Goal: Information Seeking & Learning: Learn about a topic

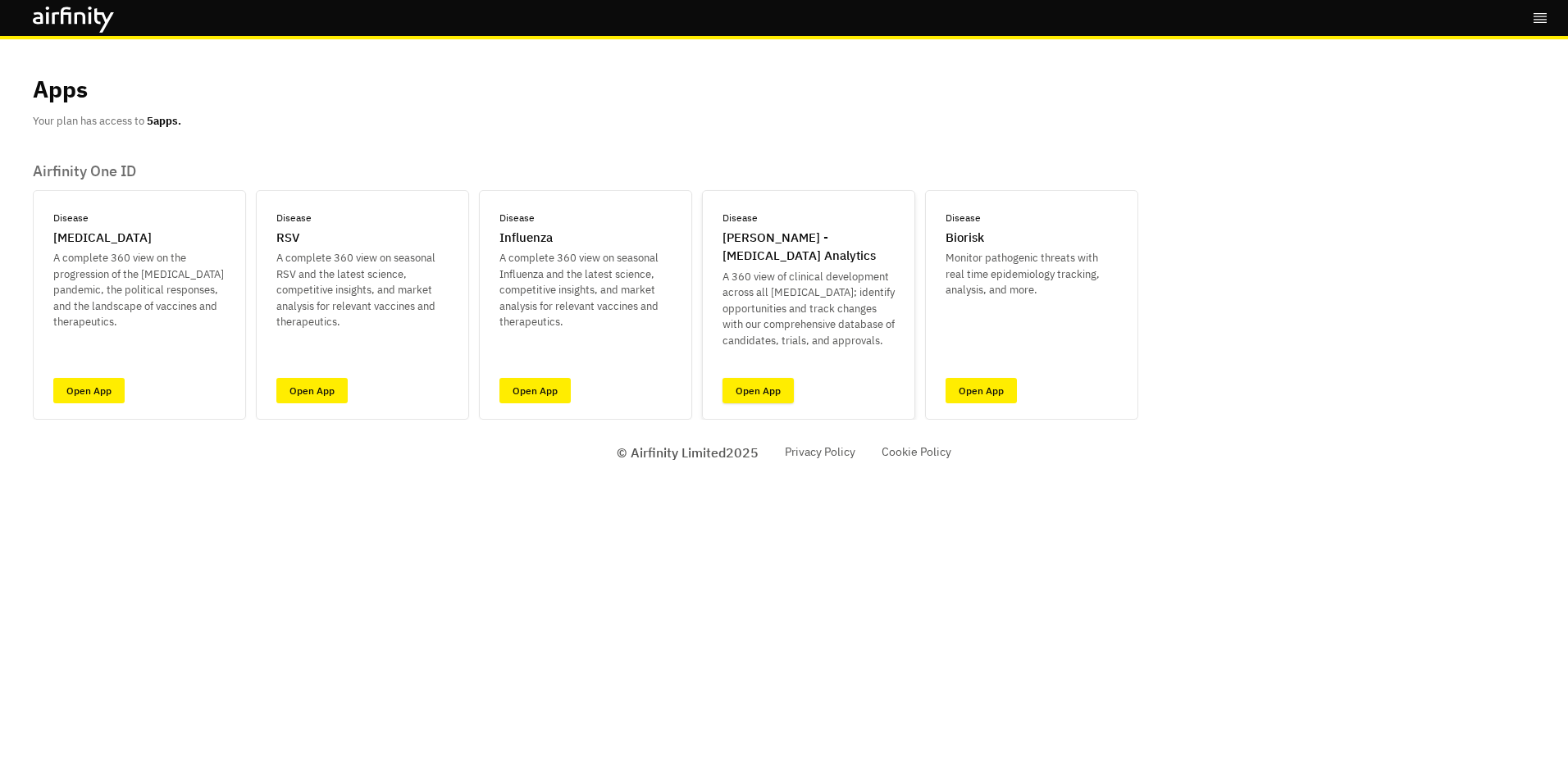
click at [754, 389] on link "Open App" at bounding box center [758, 391] width 71 height 26
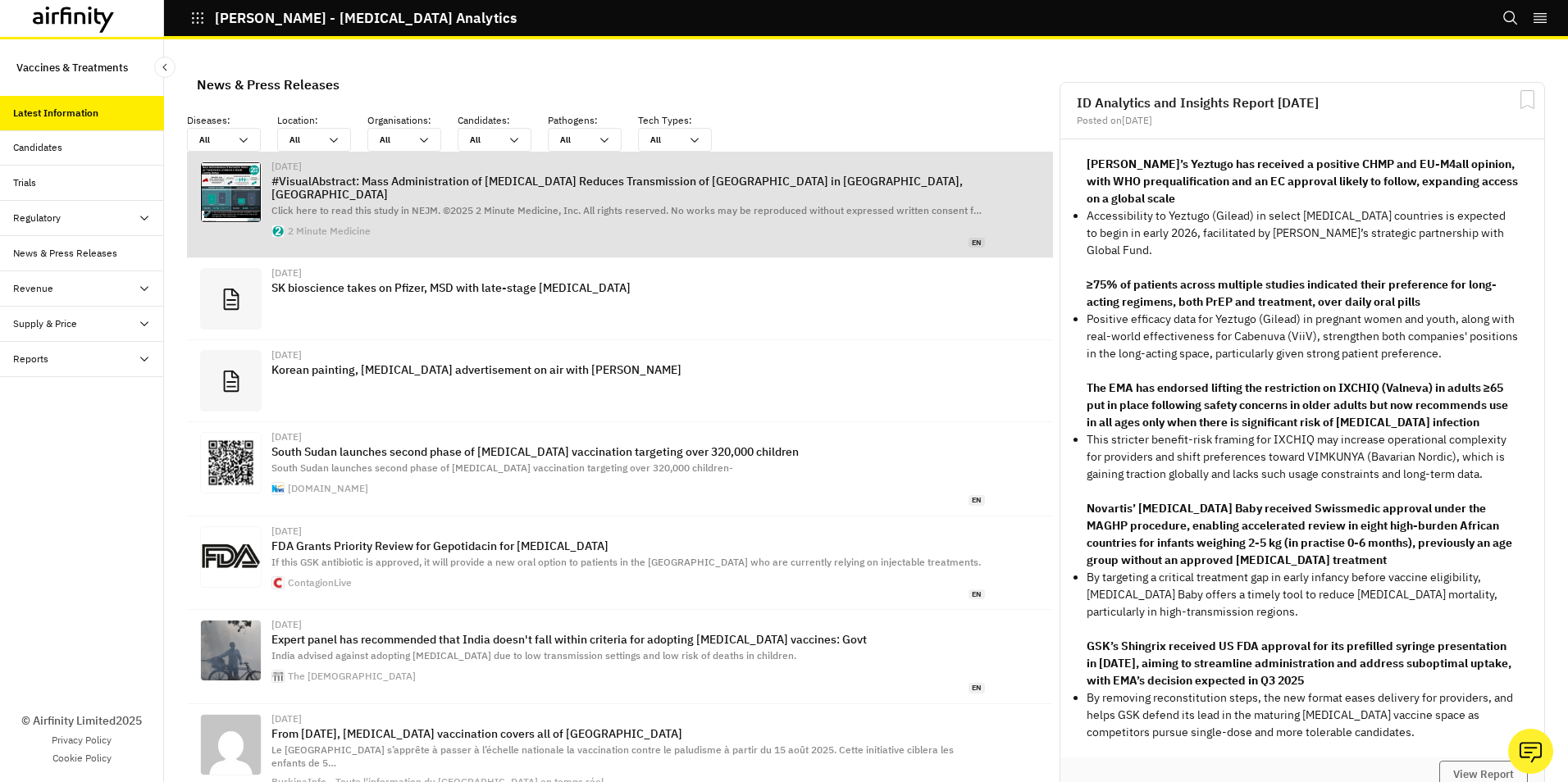
scroll to position [1056, 480]
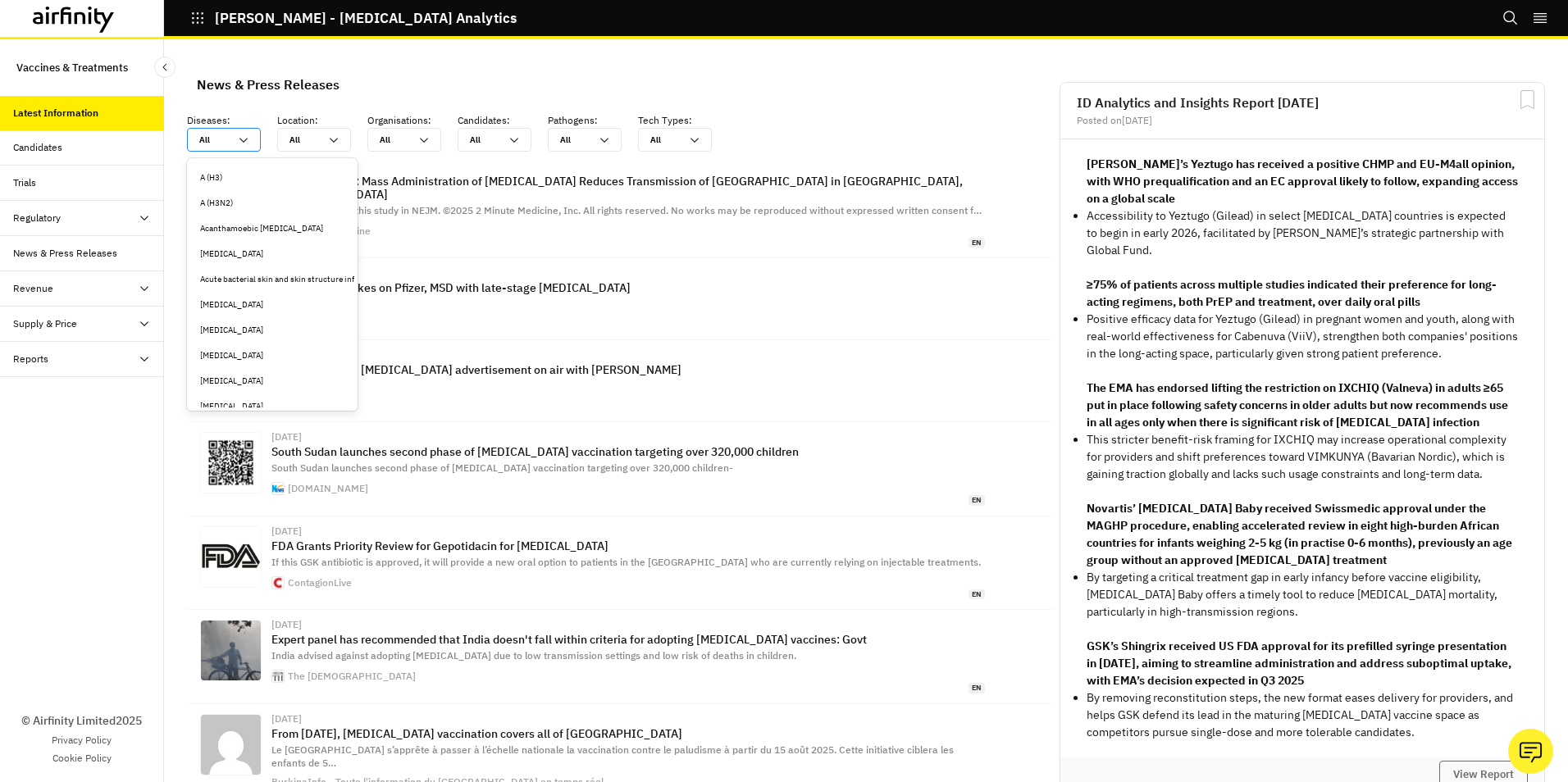
click at [248, 138] on icon at bounding box center [244, 140] width 13 height 13
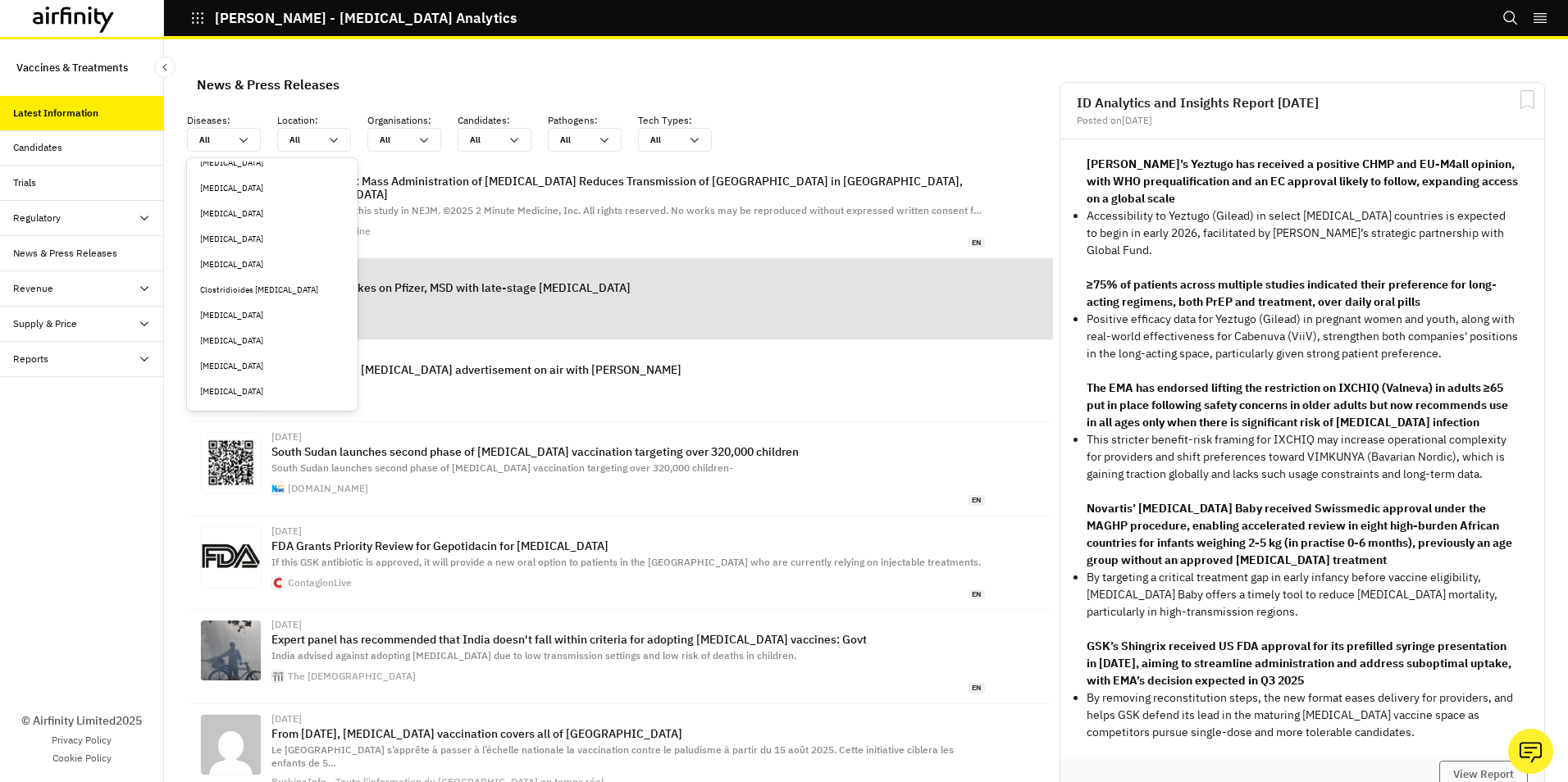
click at [267, 289] on div "Clostridioides difficile" at bounding box center [273, 289] width 145 height 12
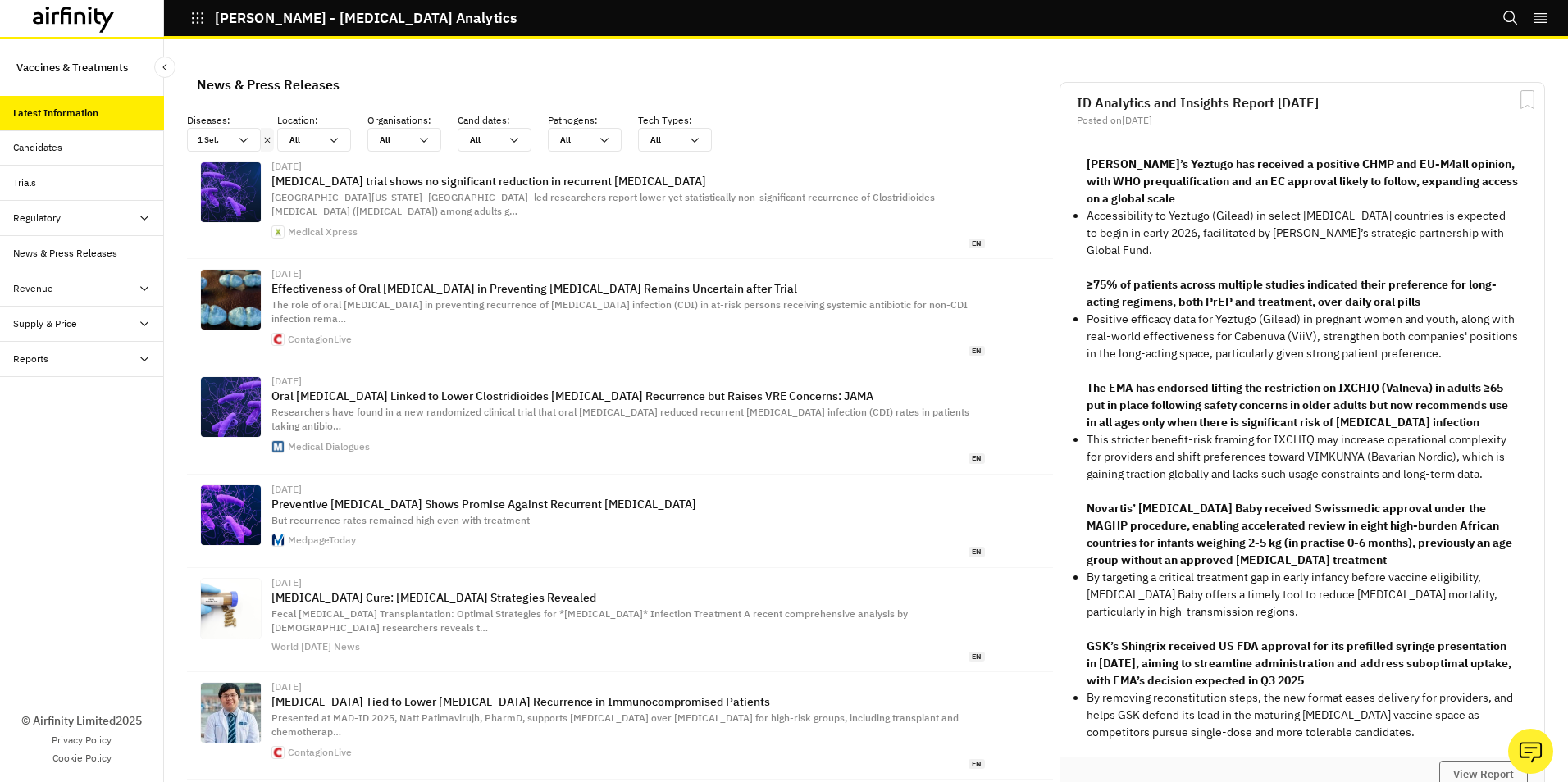
scroll to position [1080, 480]
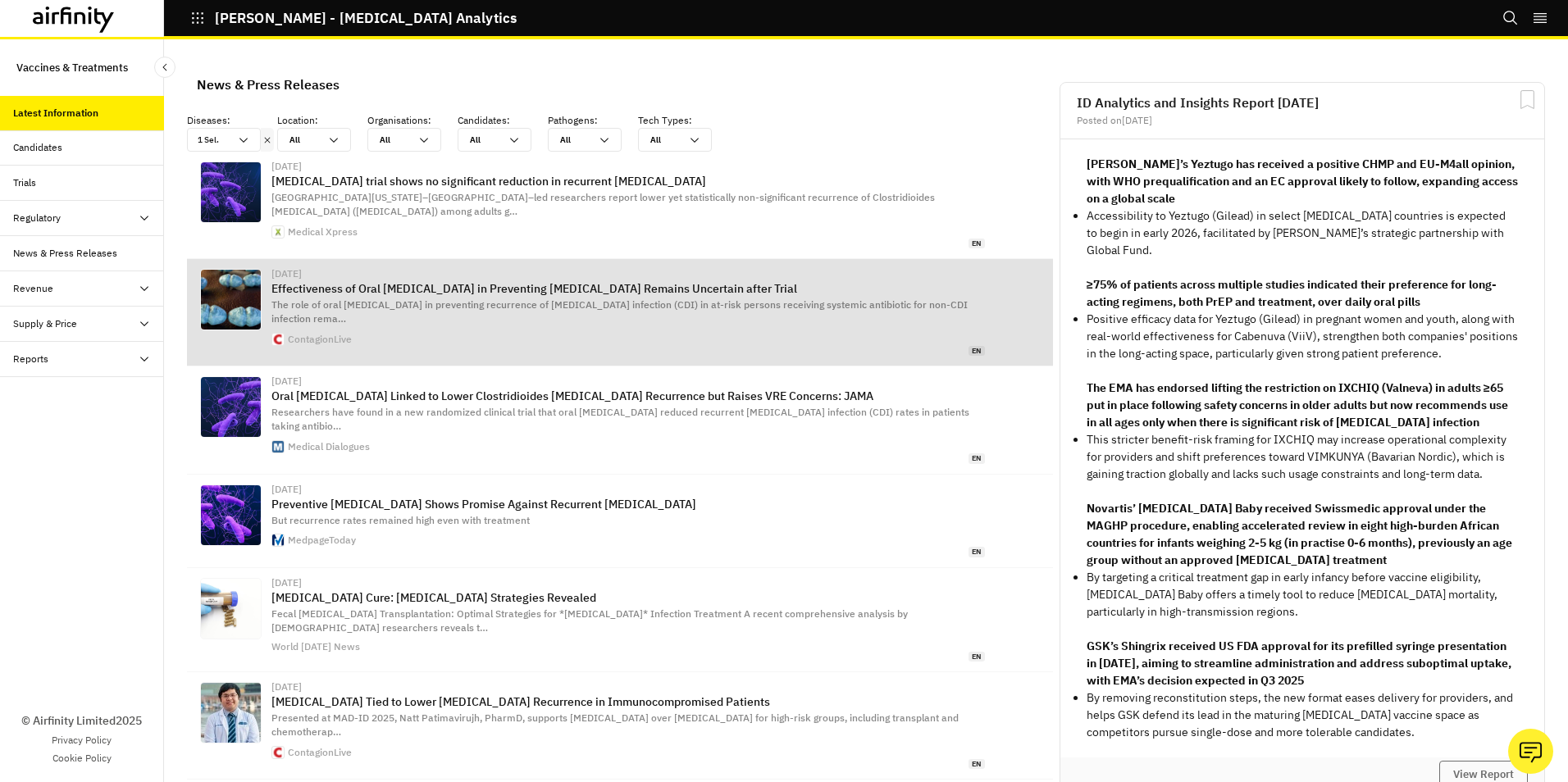
click at [619, 282] on p "Effectiveness of Oral Vancomycin in Preventing C diff Remains Uncertain after T…" at bounding box center [627, 288] width 713 height 13
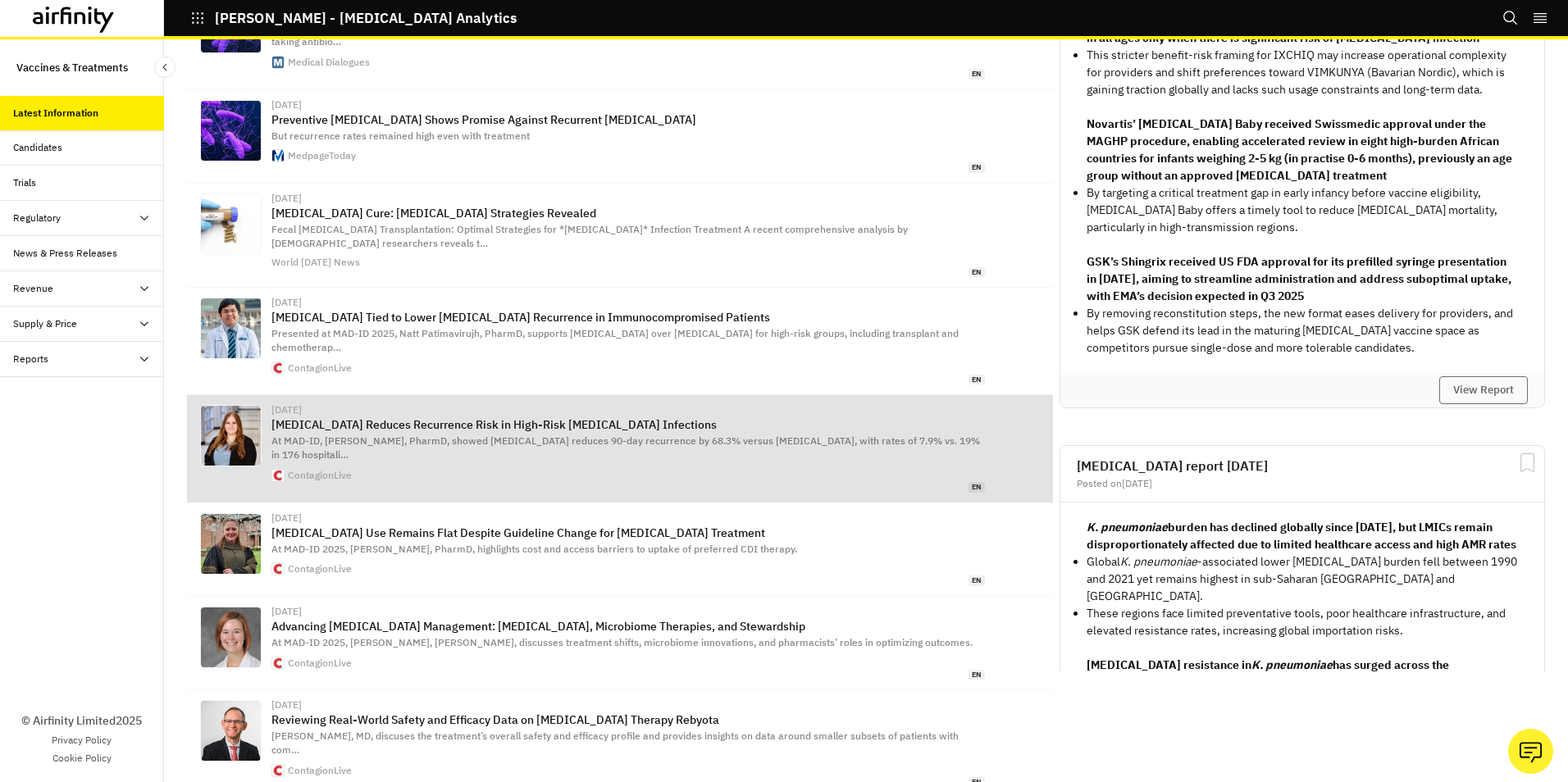
scroll to position [397, 0]
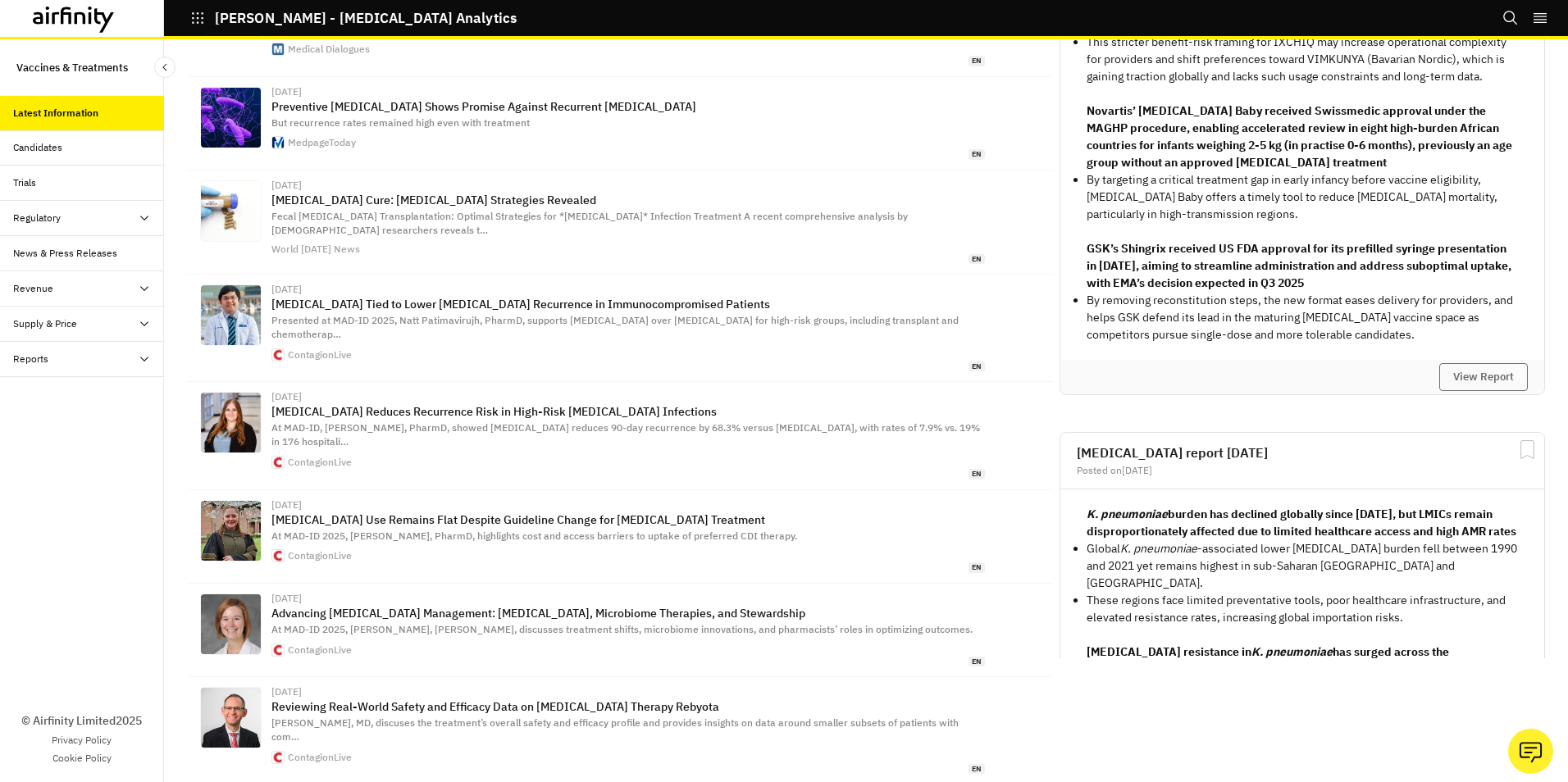
click at [140, 217] on icon at bounding box center [144, 218] width 13 height 13
click at [118, 250] on div "Table" at bounding box center [95, 254] width 137 height 15
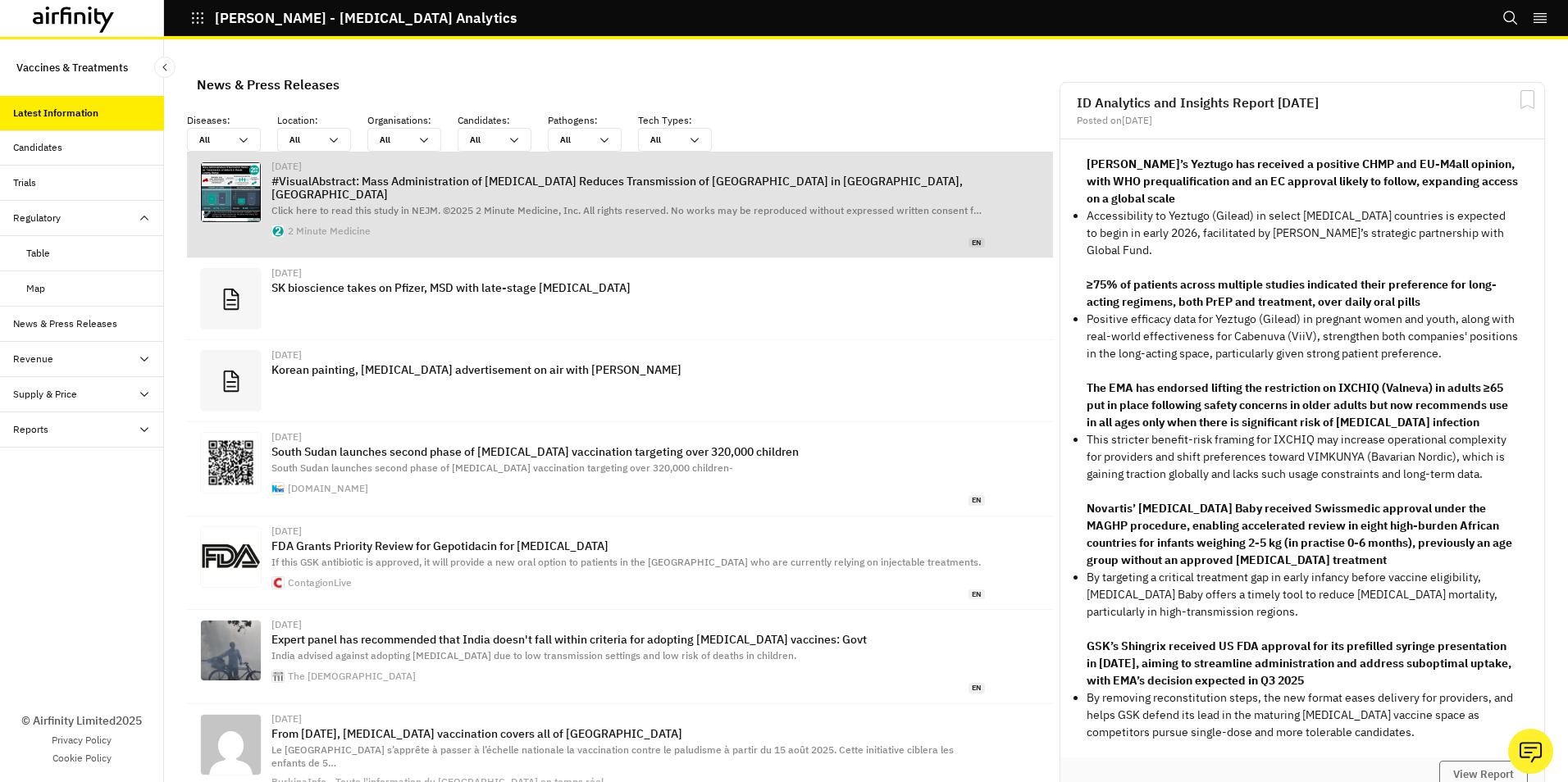
scroll to position [4, 0]
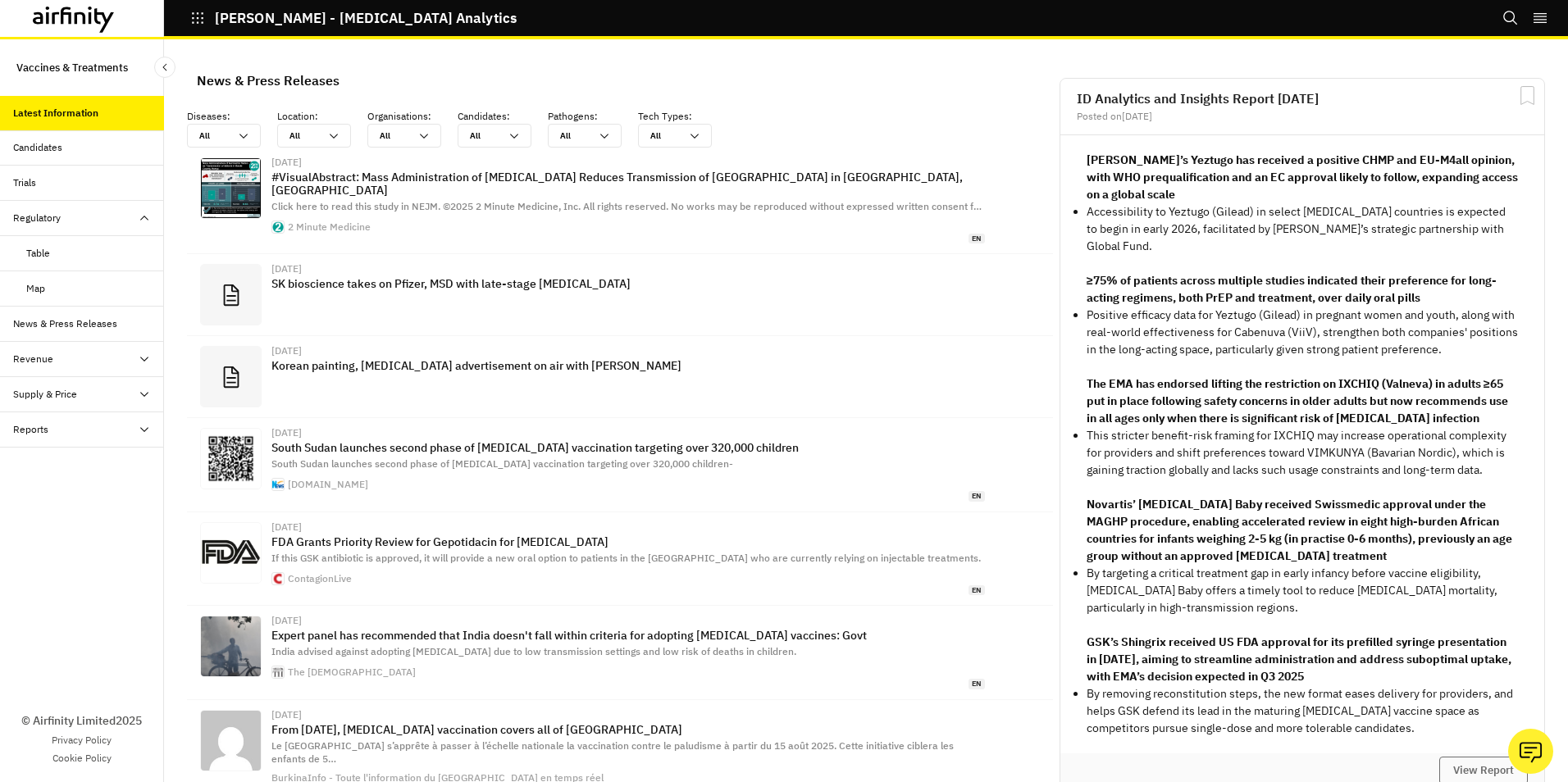
click at [151, 432] on div "Reports" at bounding box center [88, 429] width 151 height 15
click at [80, 498] on div "Research Briefs" at bounding box center [61, 500] width 71 height 15
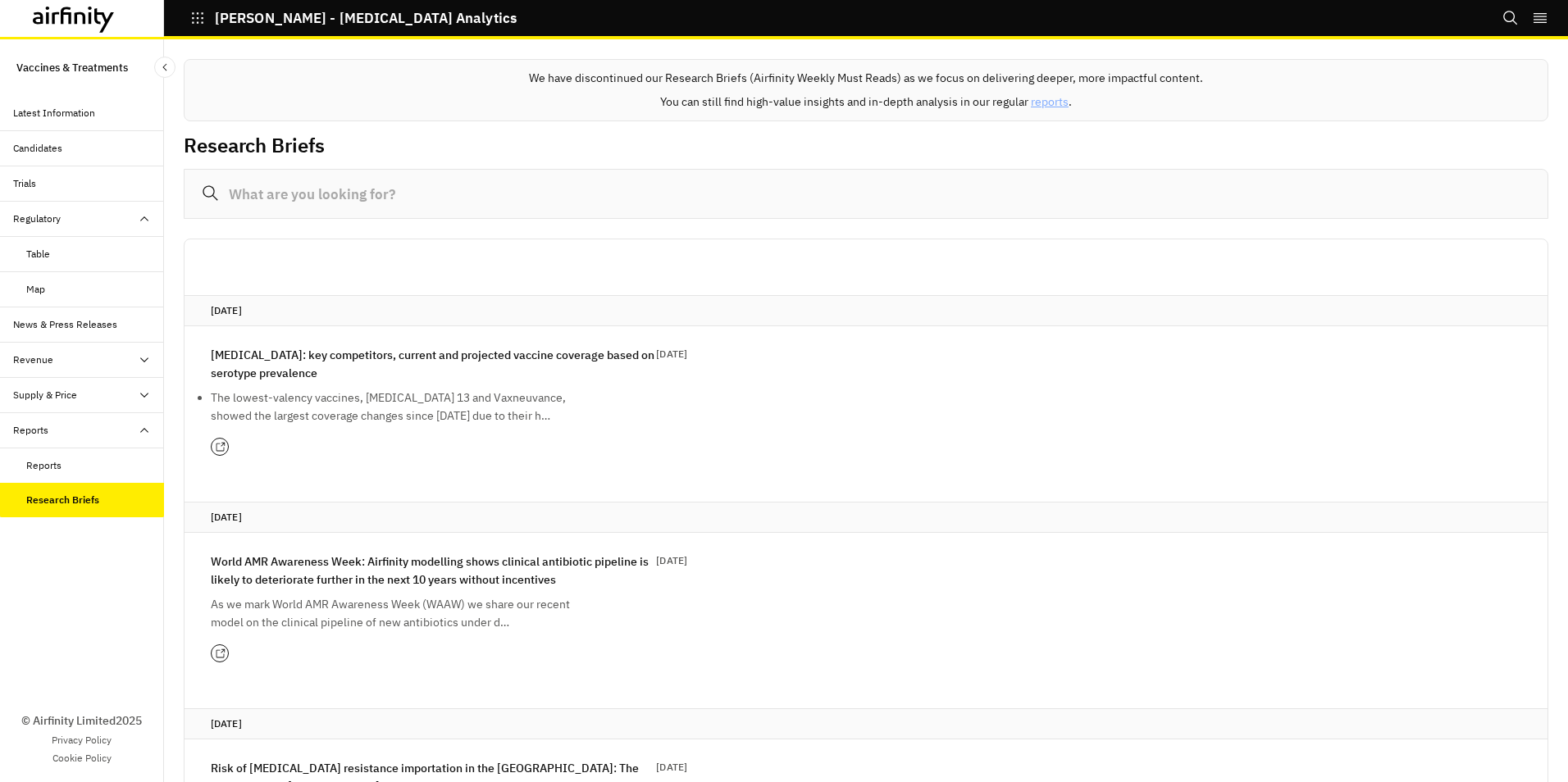
click at [344, 196] on input at bounding box center [866, 193] width 1365 height 50
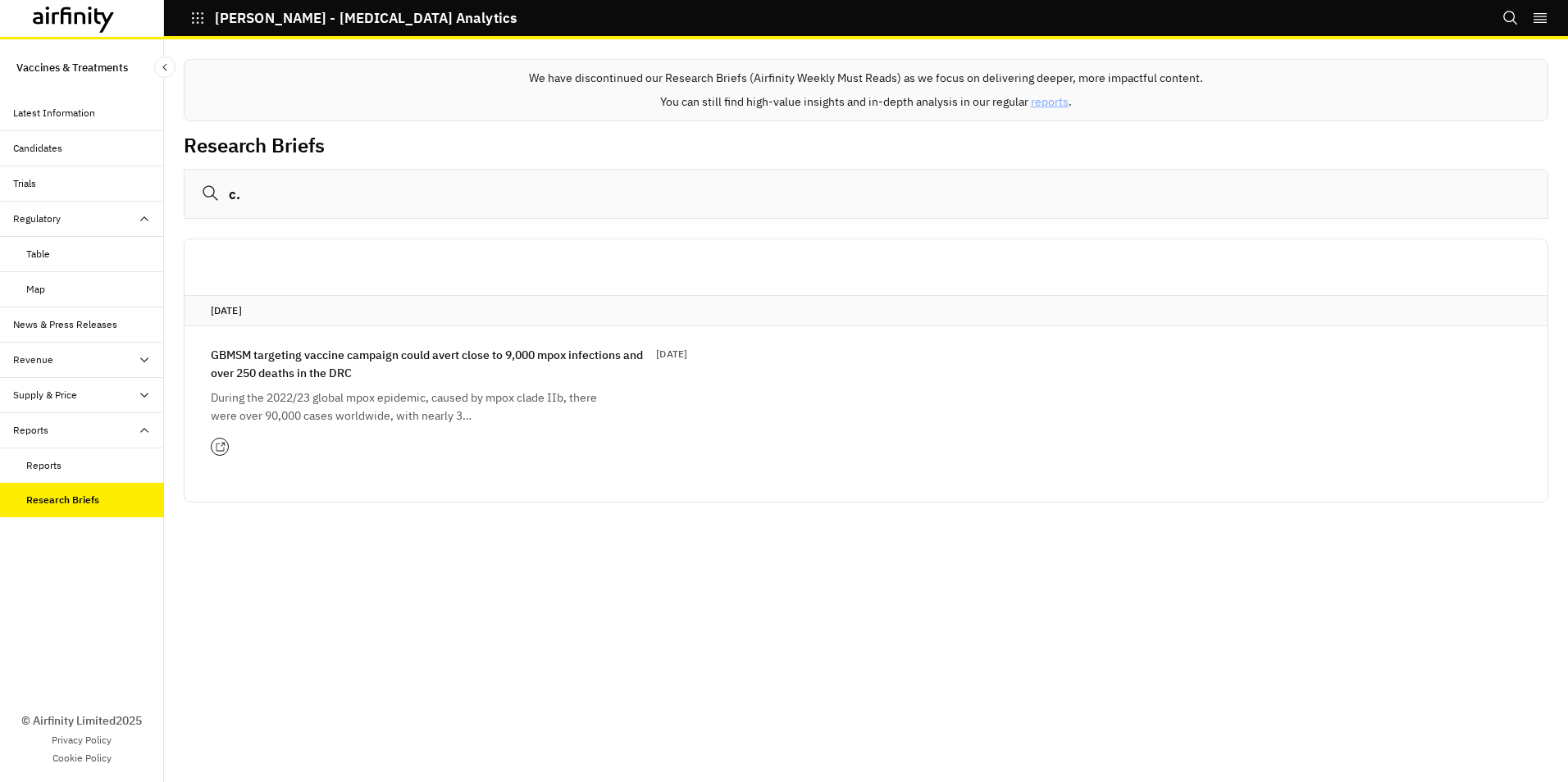
type input "c"
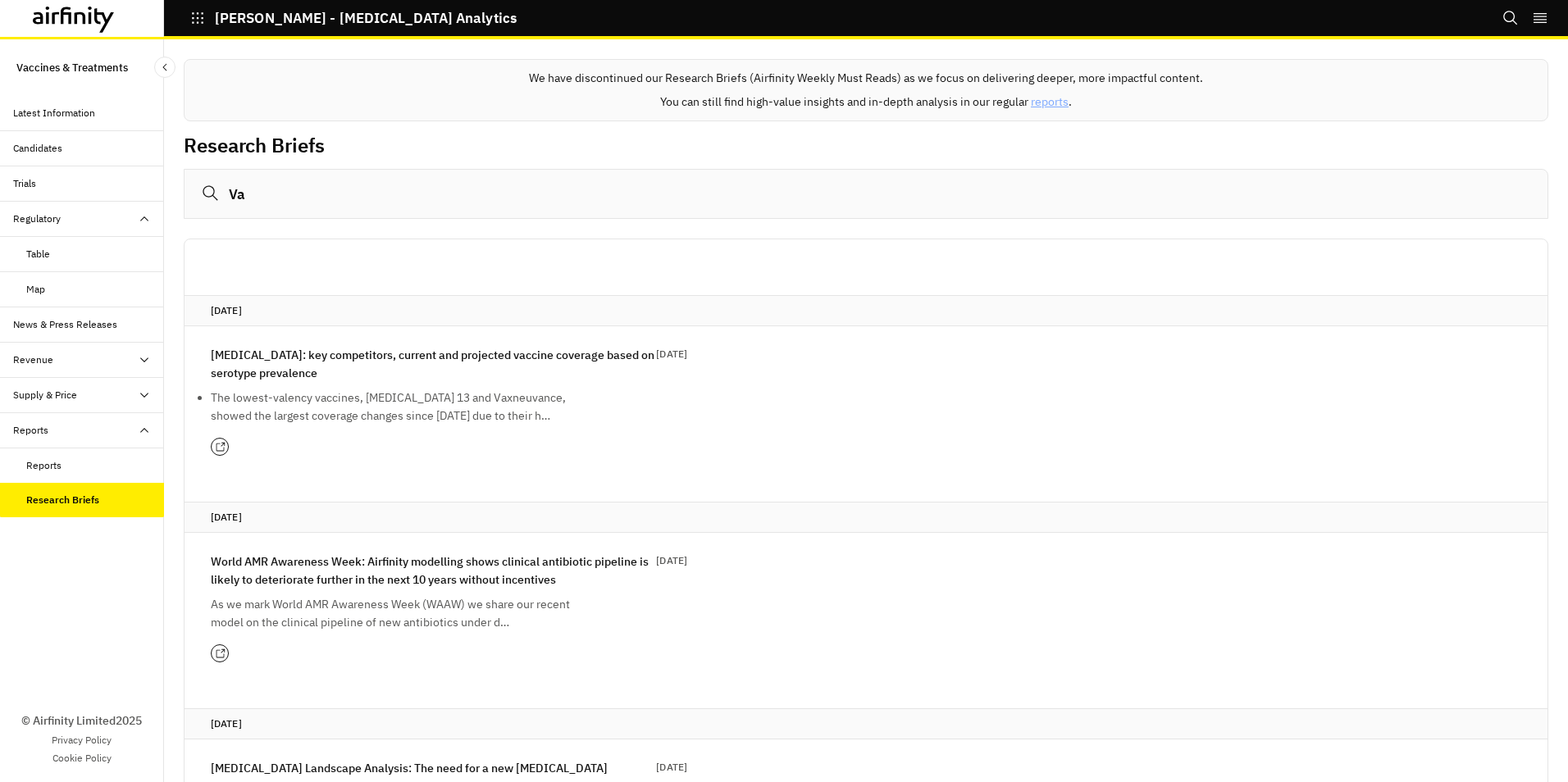
type input "V"
click at [51, 149] on div "Candidates" at bounding box center [38, 148] width 49 height 15
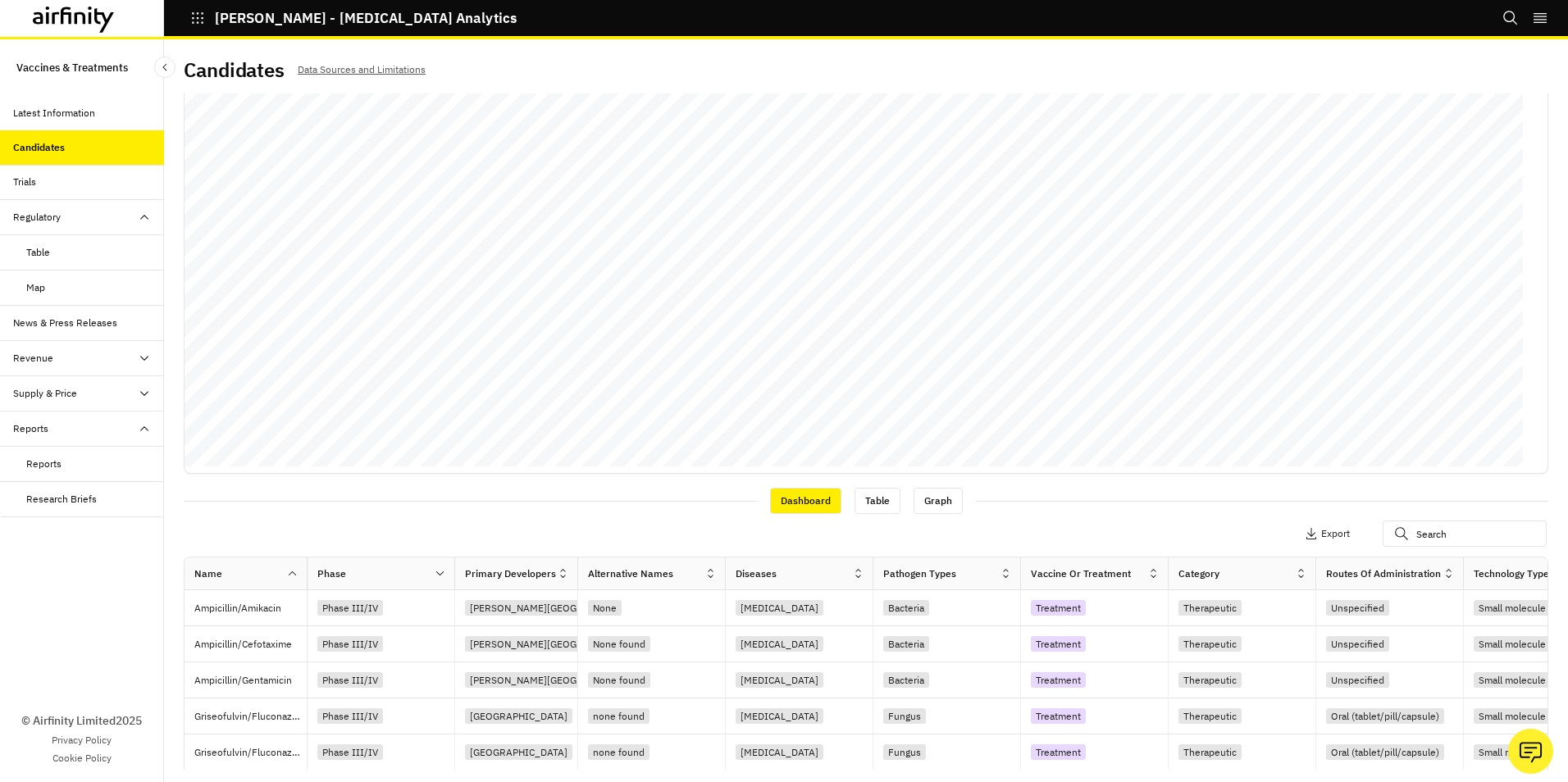
scroll to position [164, 0]
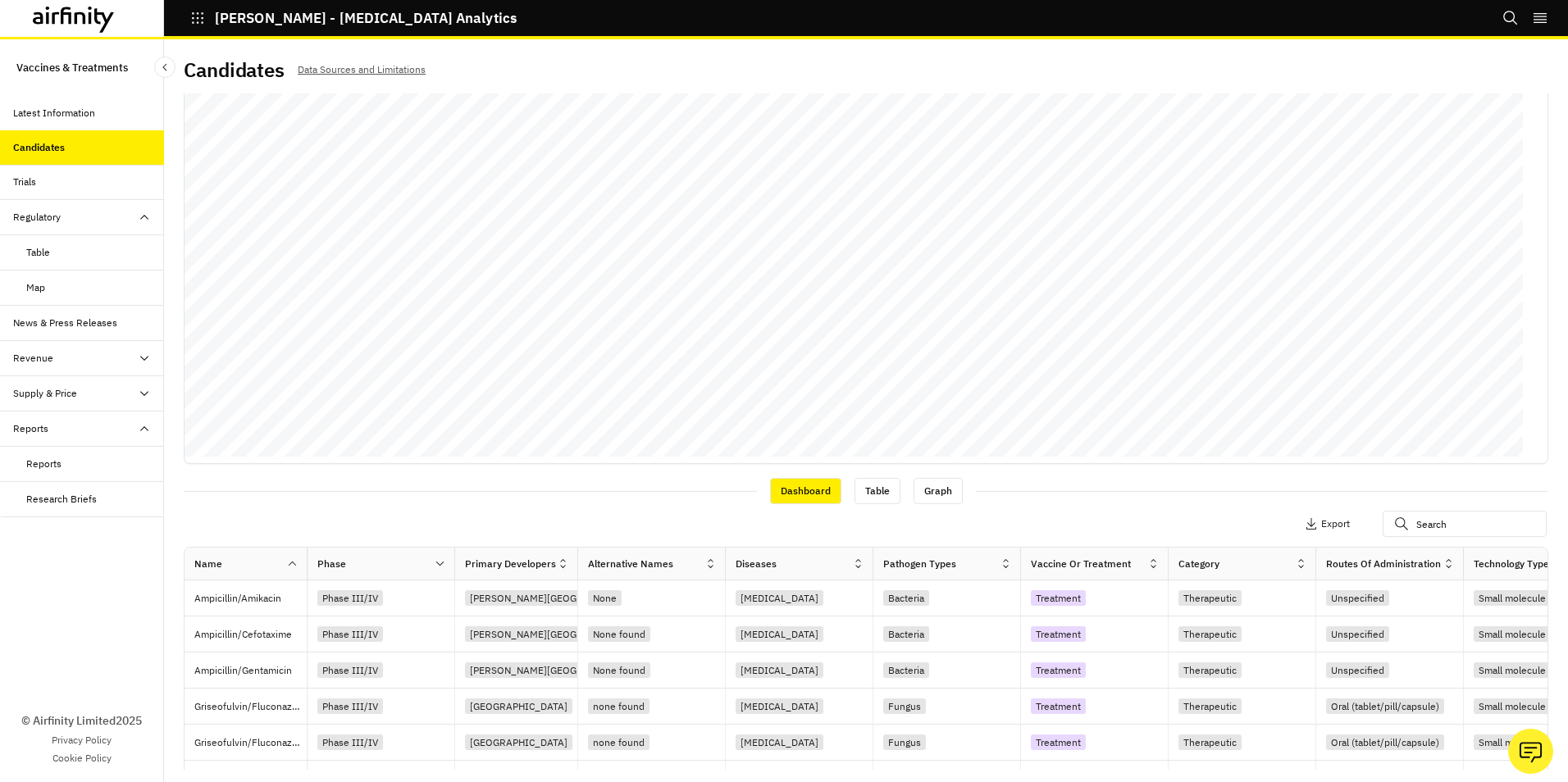
click at [441, 567] on icon at bounding box center [440, 563] width 12 height 12
click at [427, 638] on icon at bounding box center [433, 638] width 14 height 14
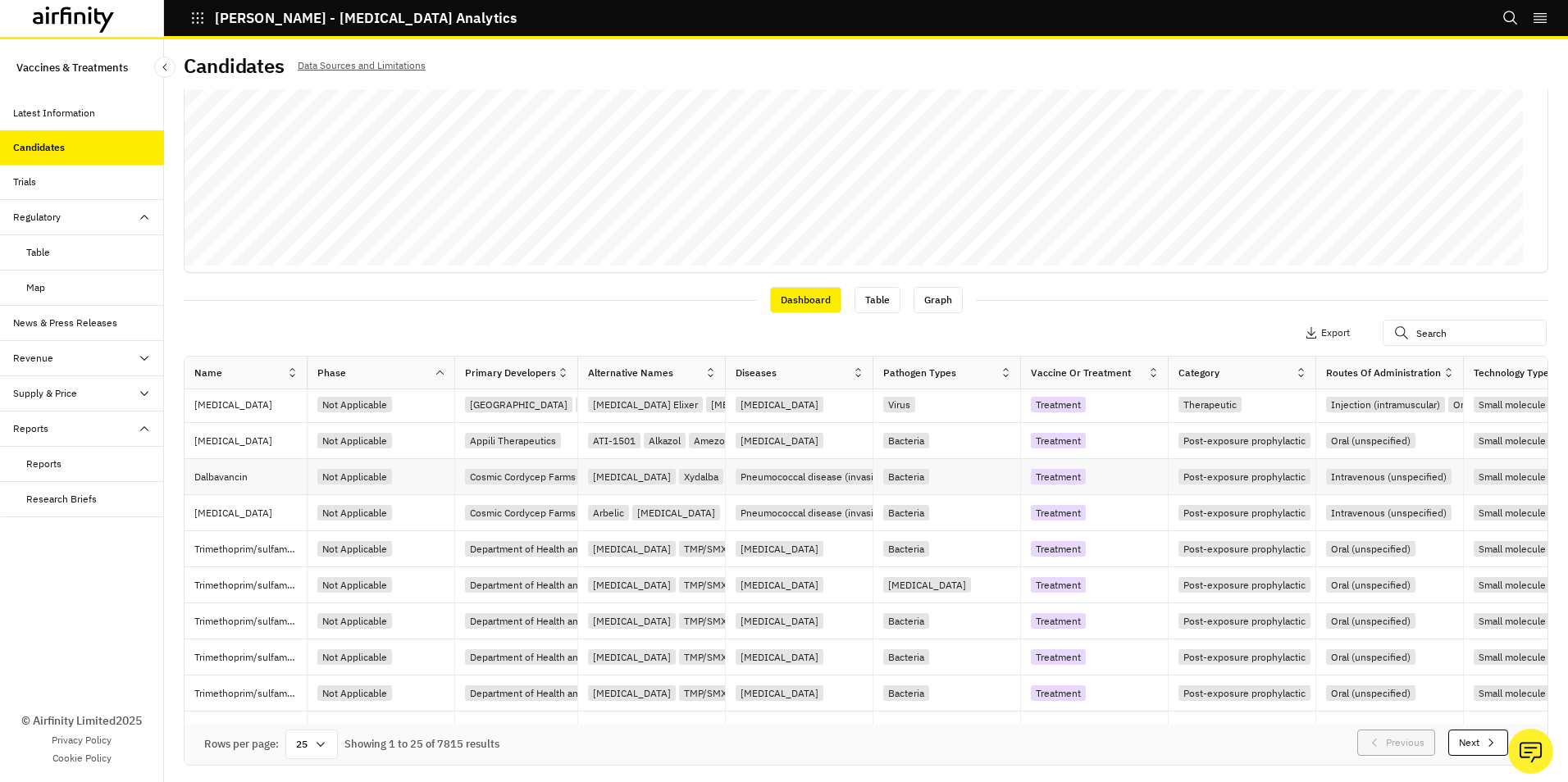
scroll to position [0, 0]
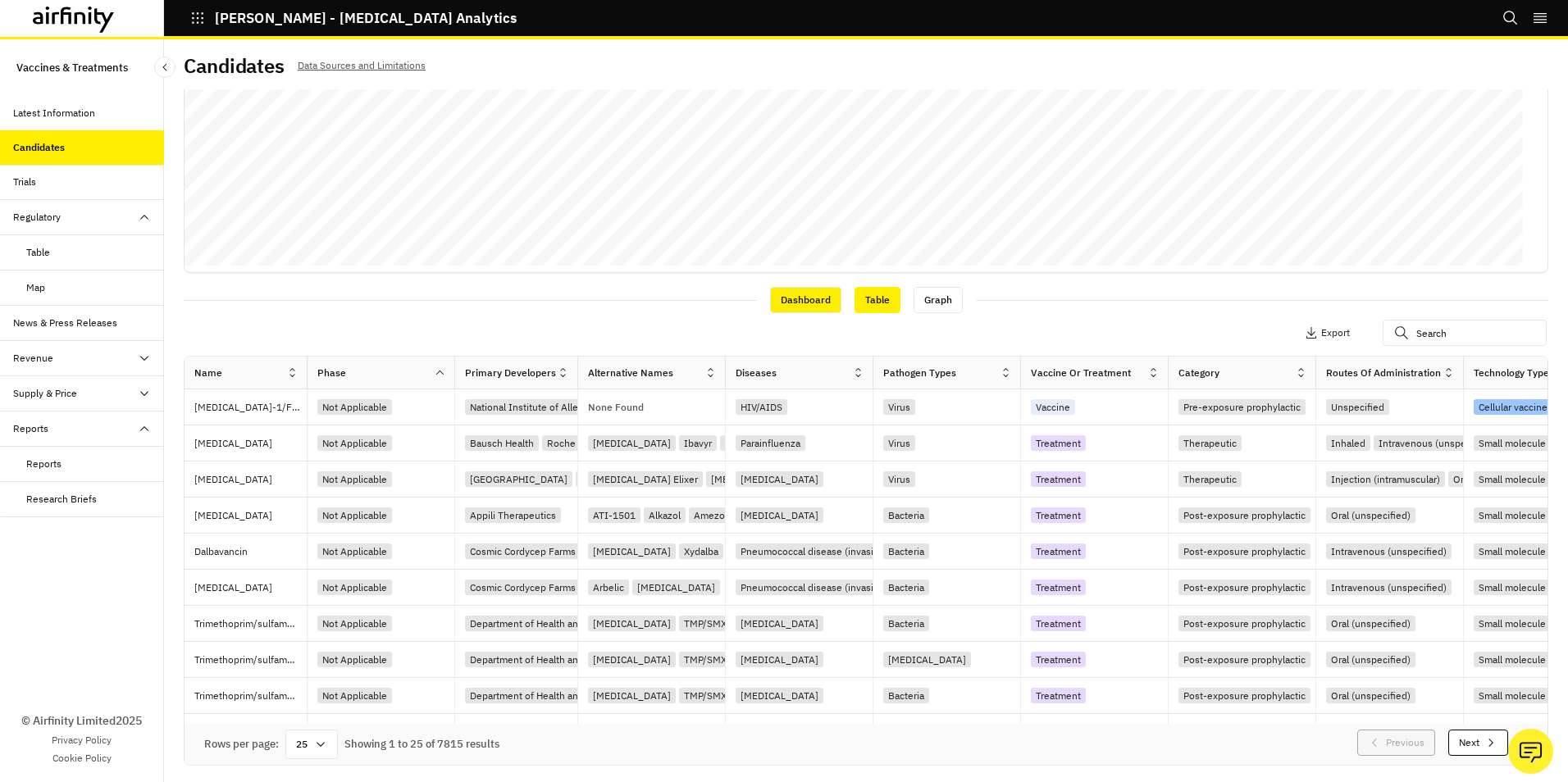
click at [869, 297] on div "Table" at bounding box center [877, 299] width 46 height 27
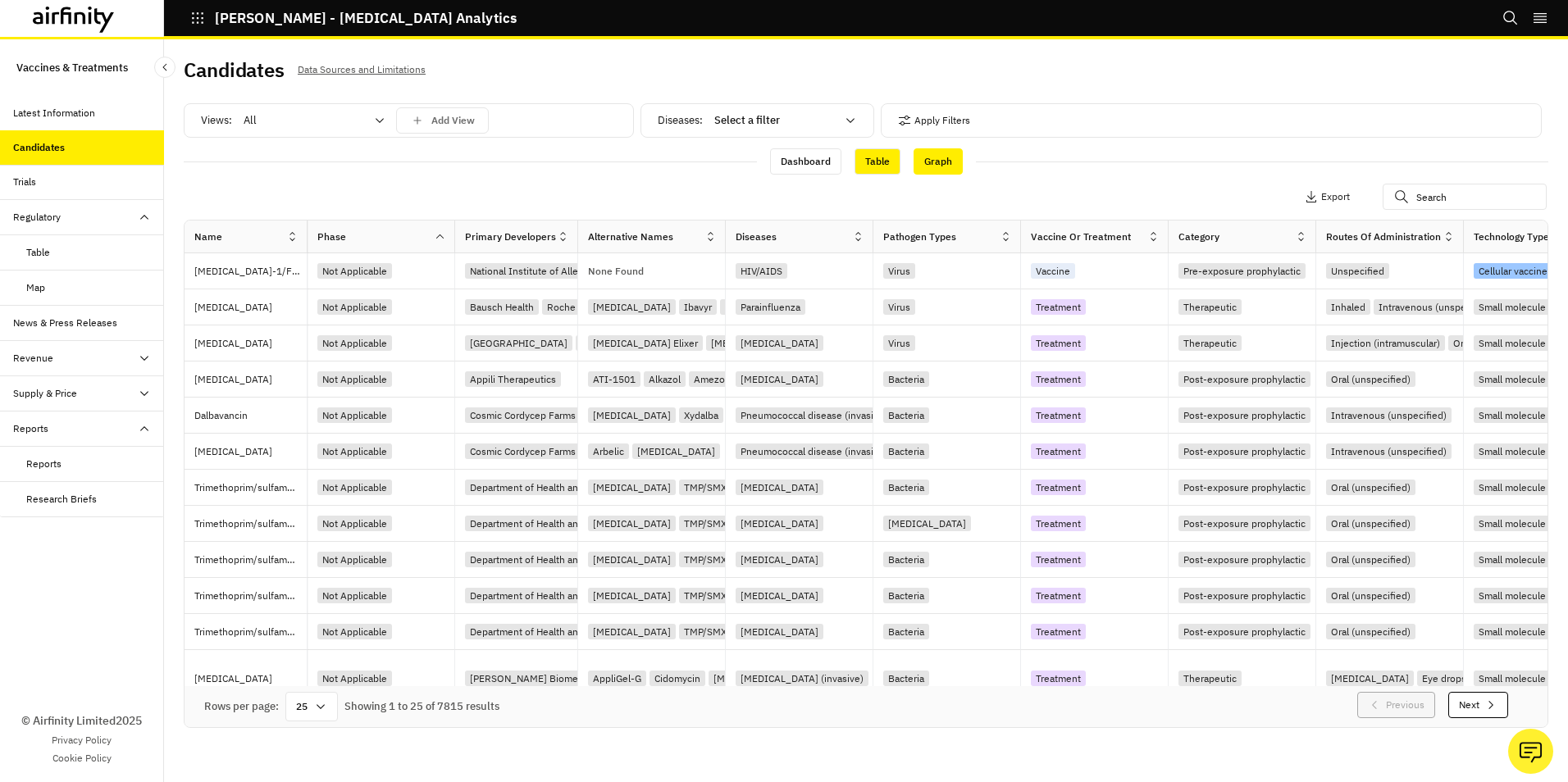
click at [939, 159] on div "Graph" at bounding box center [939, 161] width 49 height 27
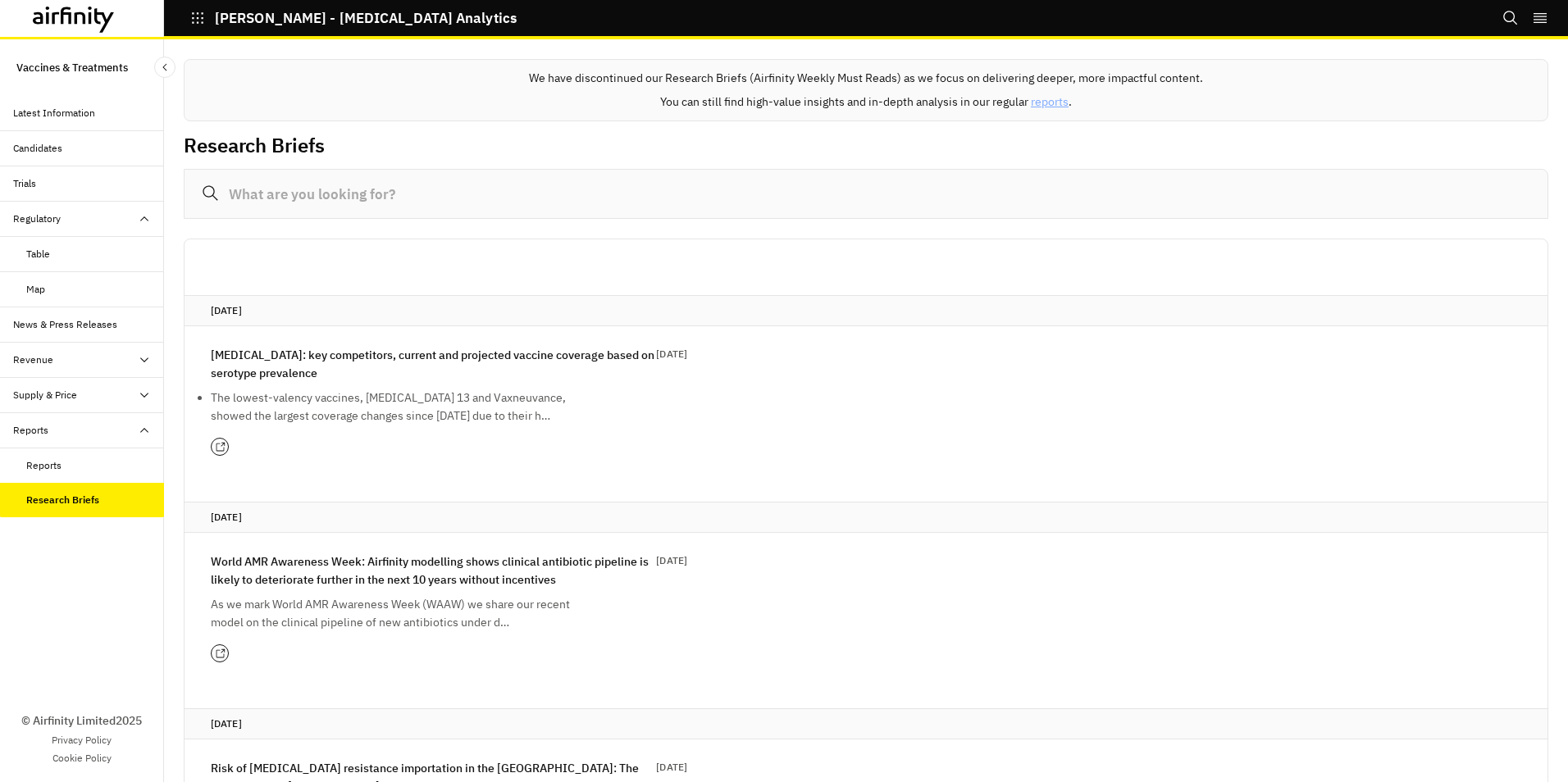
click at [74, 322] on div "News & Press Releases" at bounding box center [65, 325] width 104 height 15
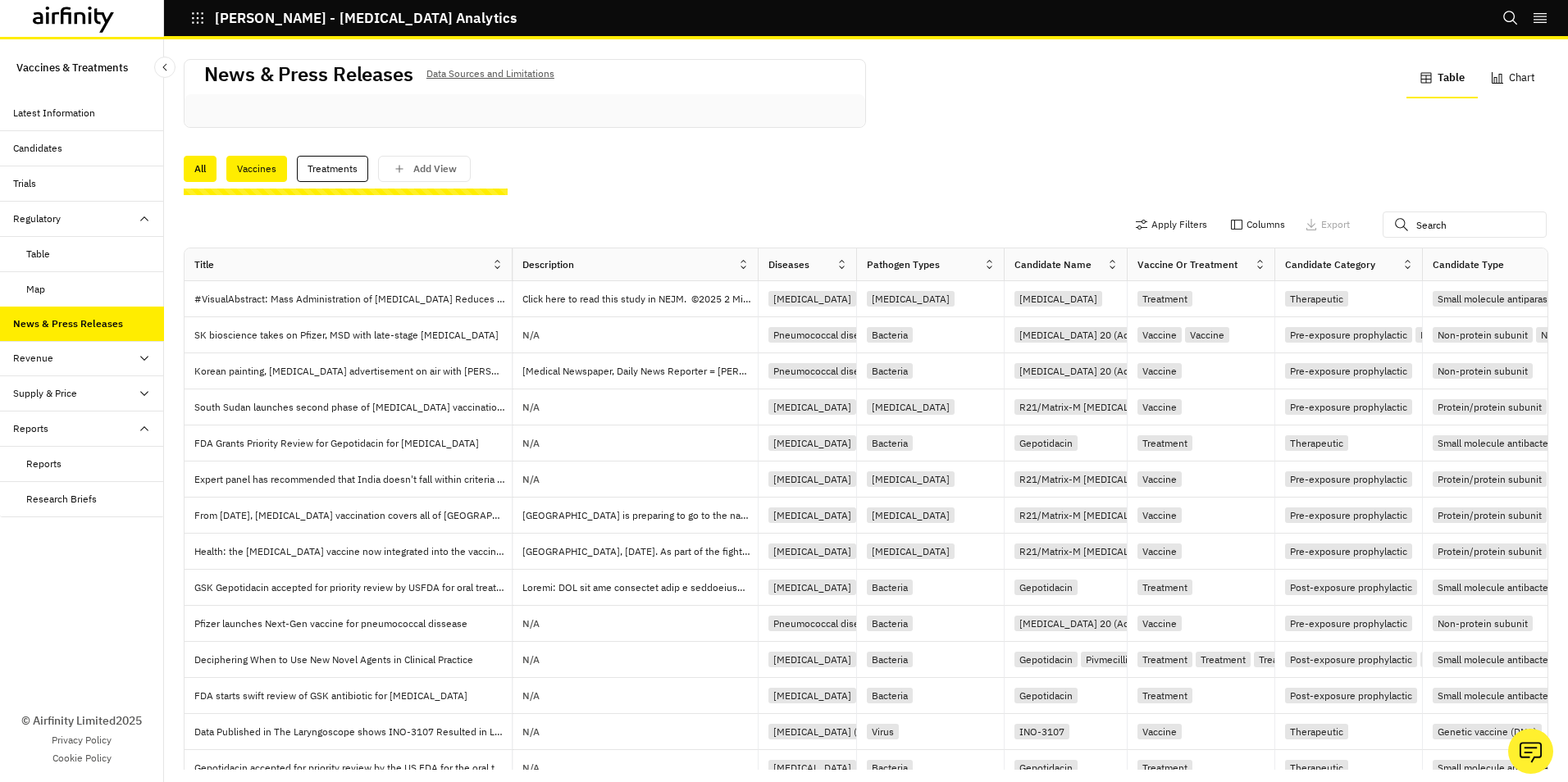
click at [254, 169] on div "Vaccines" at bounding box center [256, 168] width 60 height 27
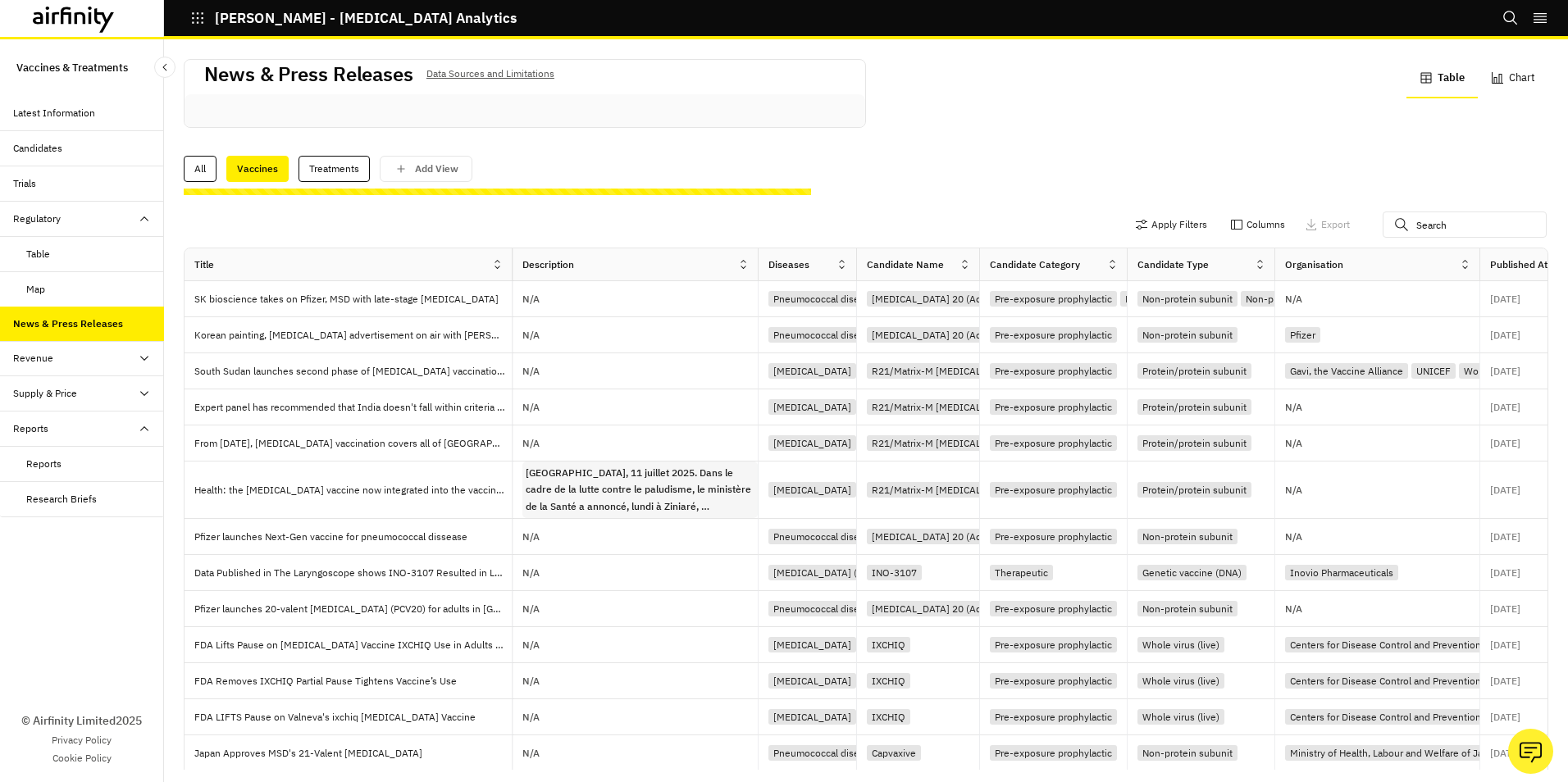
click at [1397, 216] on icon at bounding box center [1401, 224] width 15 height 27
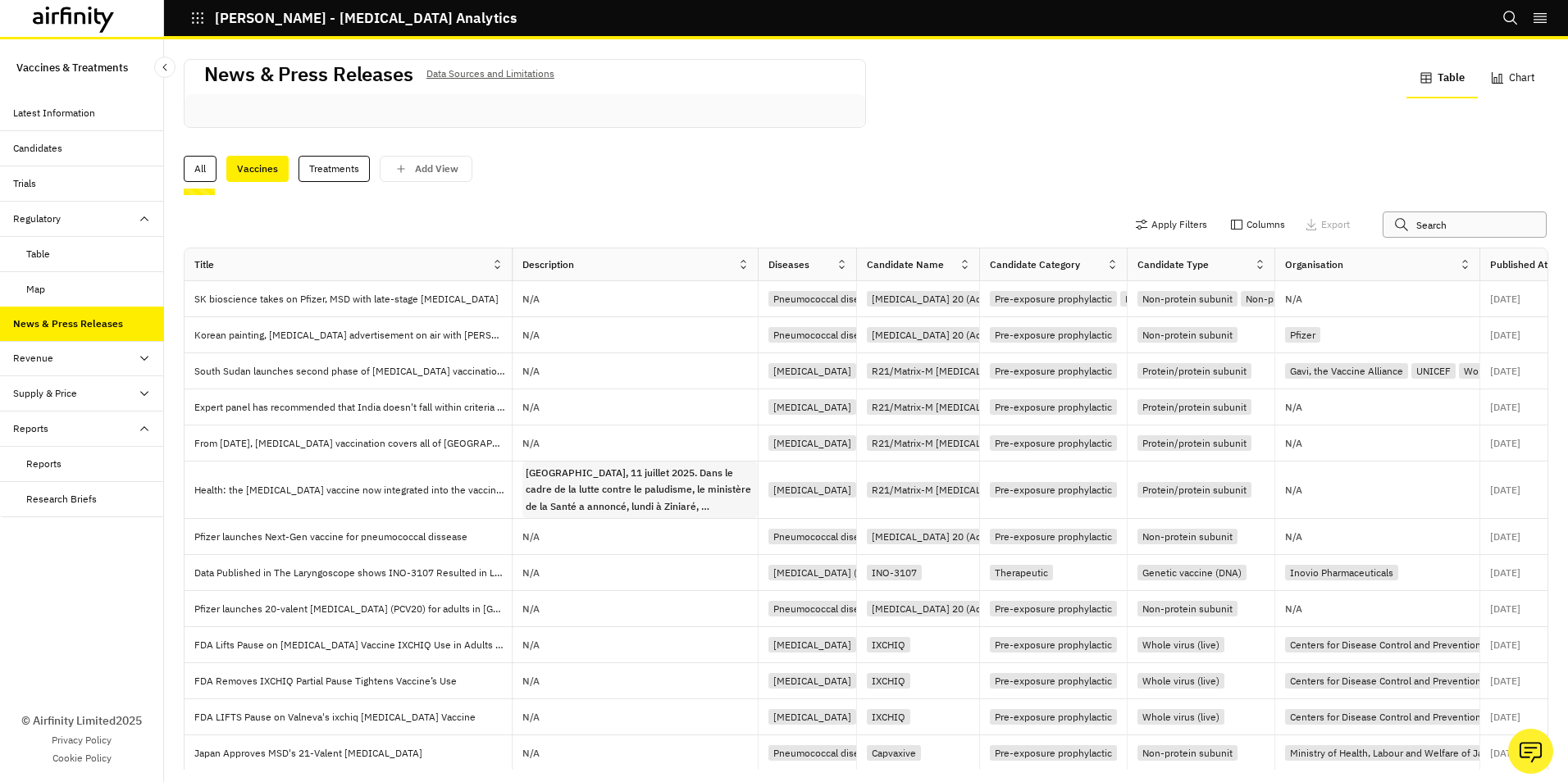
click at [1418, 228] on input "text" at bounding box center [1465, 224] width 164 height 27
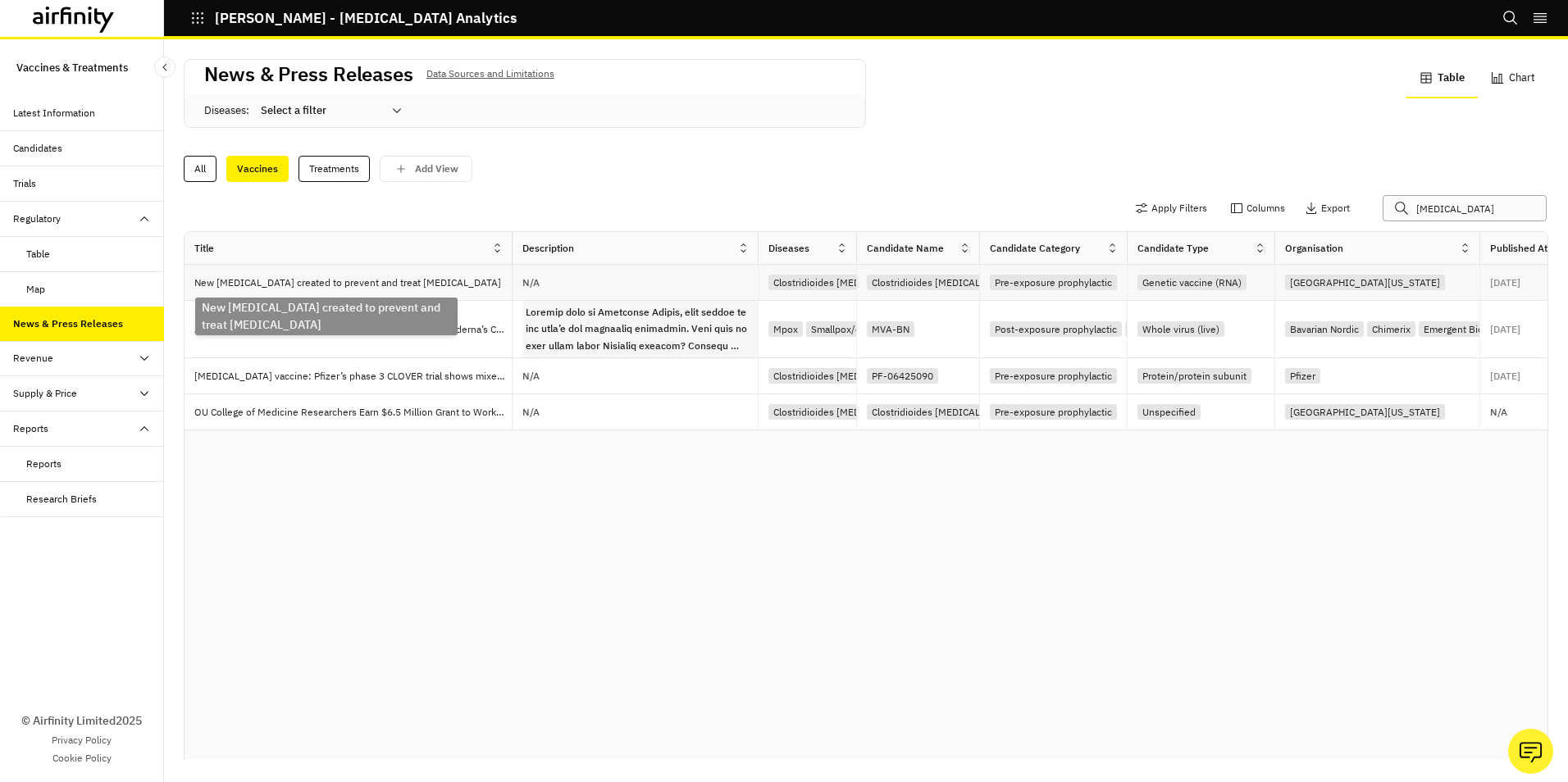
type input "c. diff"
click at [370, 283] on p "New mRNA vaccine created to prevent and treat C. difficile" at bounding box center [351, 283] width 313 height 16
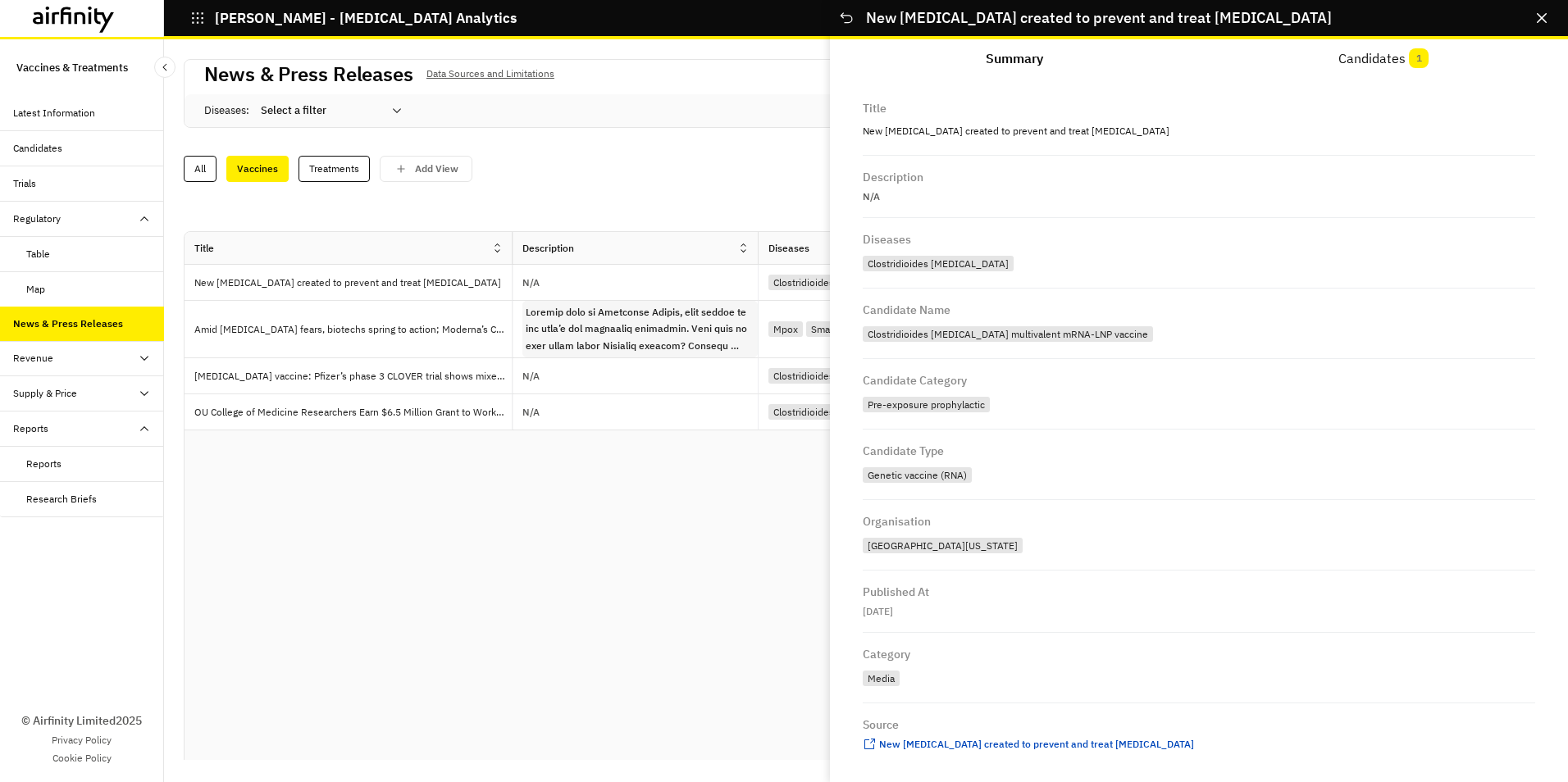
scroll to position [13, 0]
click at [985, 741] on span "New mRNA vaccine created to prevent and treat C. difficile" at bounding box center [1037, 740] width 315 height 12
click at [1540, 19] on icon "Close" at bounding box center [1541, 17] width 10 height 10
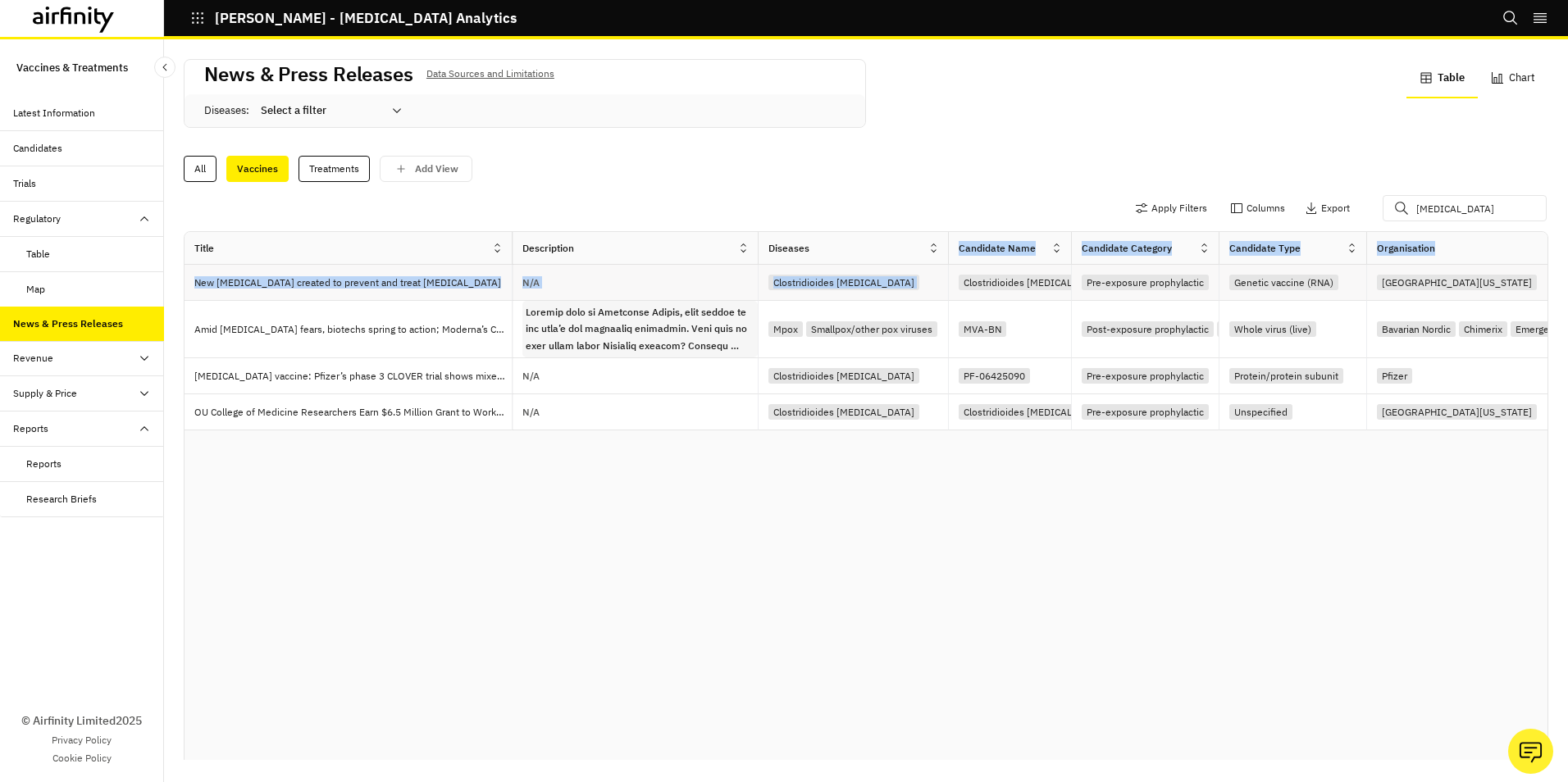
drag, startPoint x: 857, startPoint y: 242, endPoint x: 949, endPoint y: 272, distance: 96.8
click at [949, 272] on div "Title Description Diseases Candidate Name Candidate Category Candidate Type Org…" at bounding box center [1153, 331] width 1937 height 199
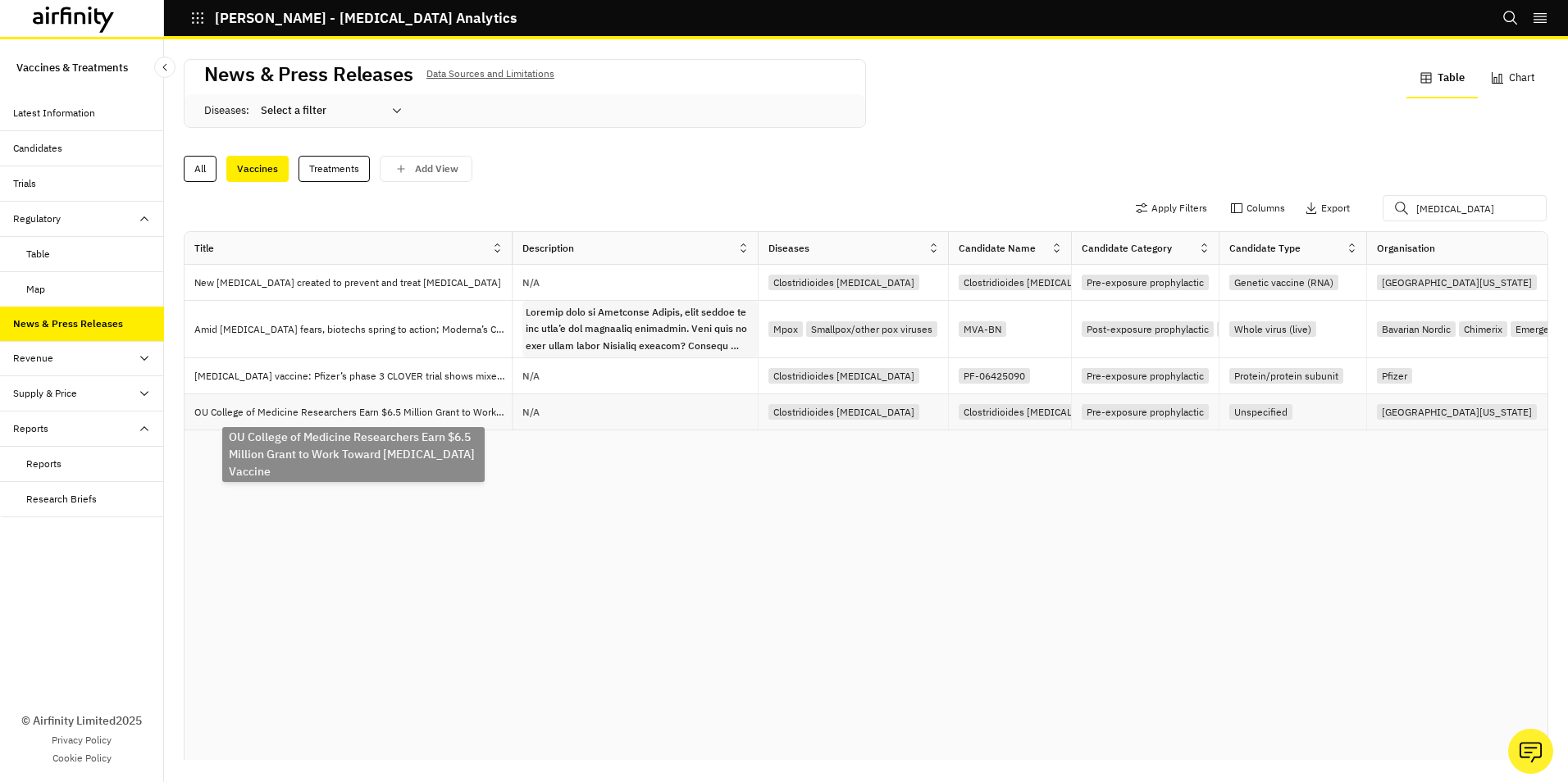
click at [443, 410] on p "OU College of Medicine Researchers Earn $6.5 Million Grant to Work Toward [MEDI…" at bounding box center [353, 413] width 318 height 16
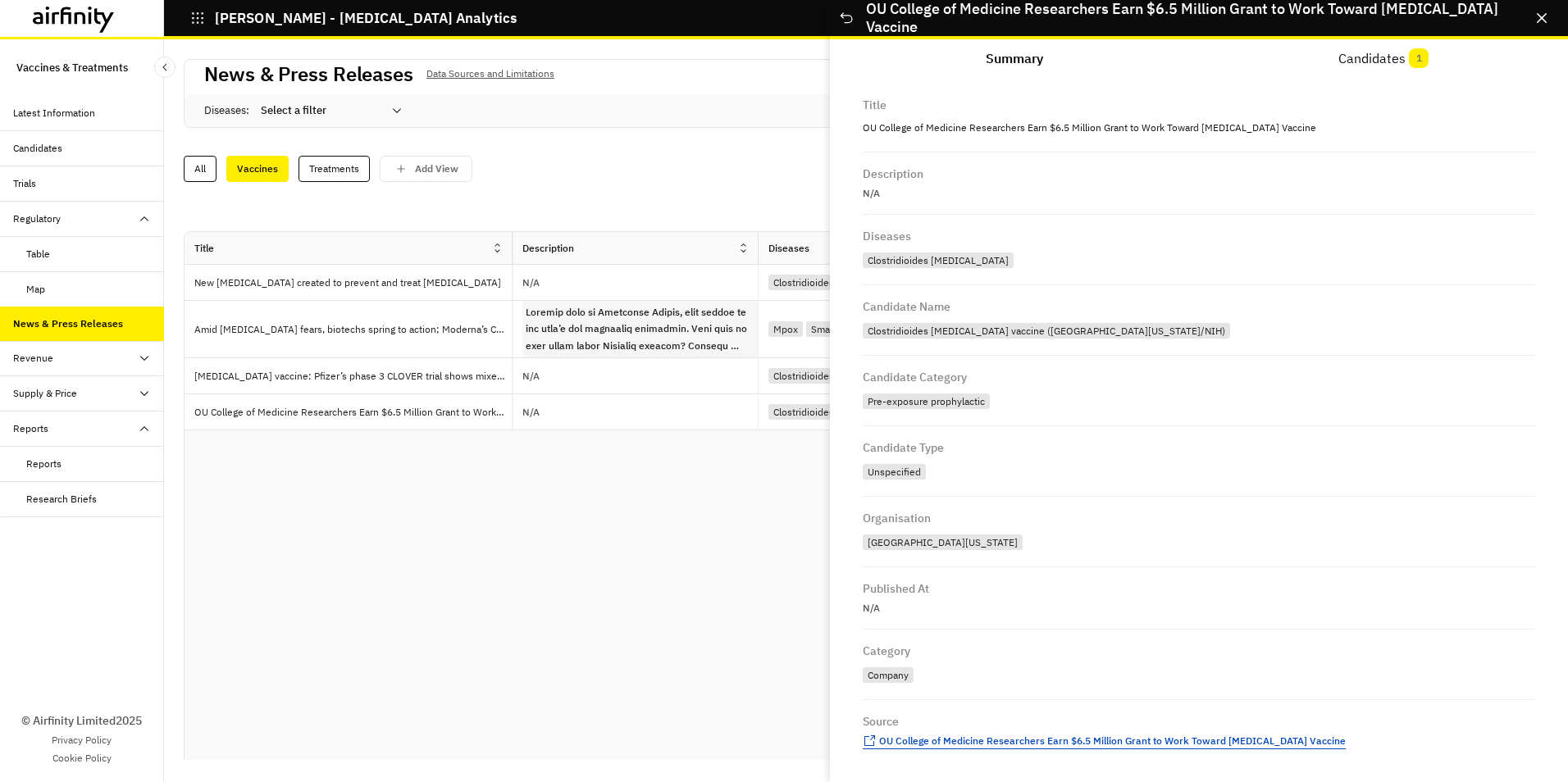
click at [996, 741] on span "OU College of Medicine Researchers Earn $6.5 Million Grant to Work Toward [MEDI…" at bounding box center [1113, 740] width 467 height 12
click at [30, 182] on div "Trials" at bounding box center [24, 184] width 23 height 15
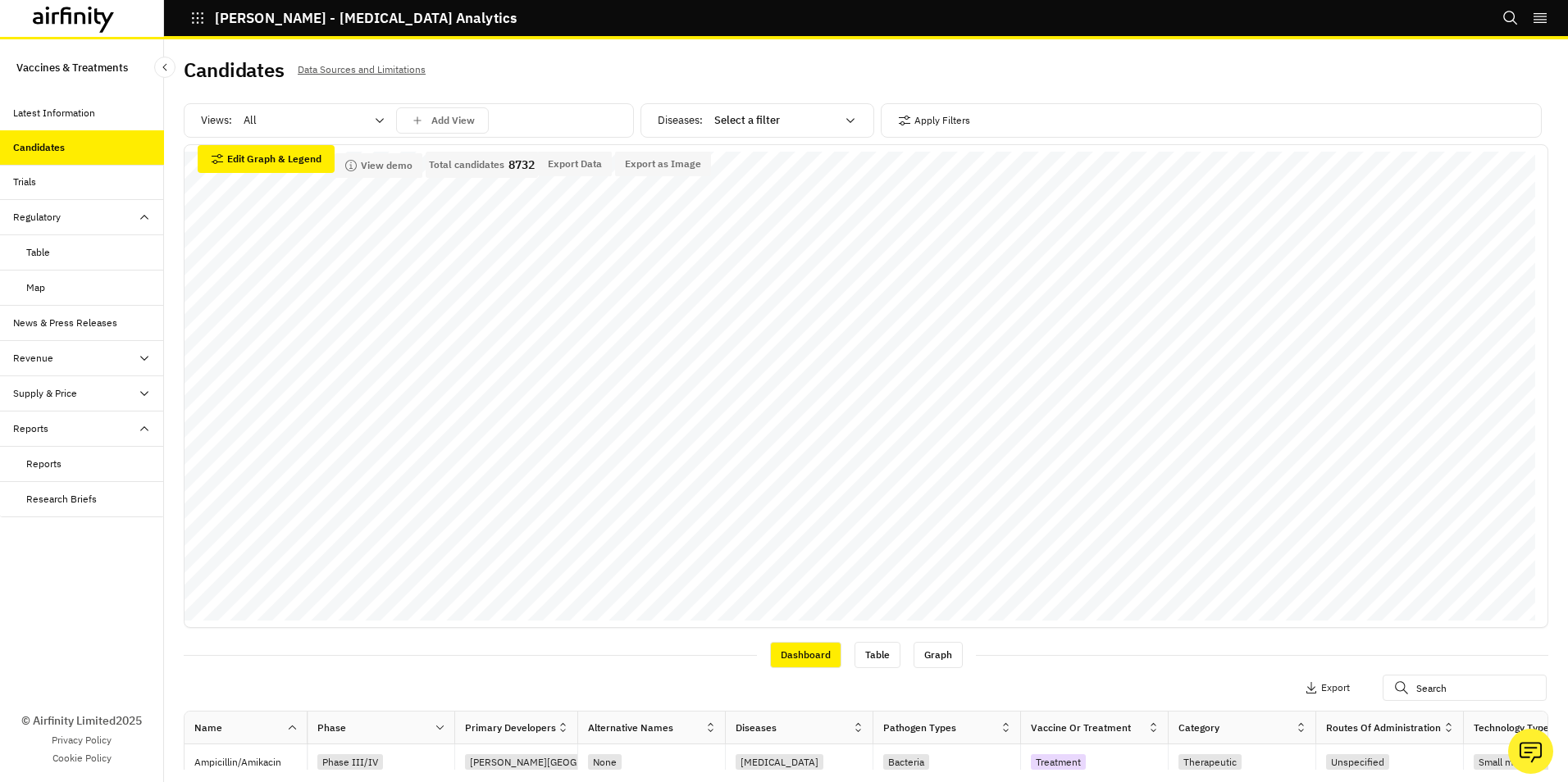
click at [39, 146] on div "Candidates" at bounding box center [38, 147] width 51 height 15
click at [379, 120] on icon at bounding box center [379, 120] width 13 height 13
click at [254, 192] on p "Vaccines" at bounding box center [267, 191] width 43 height 16
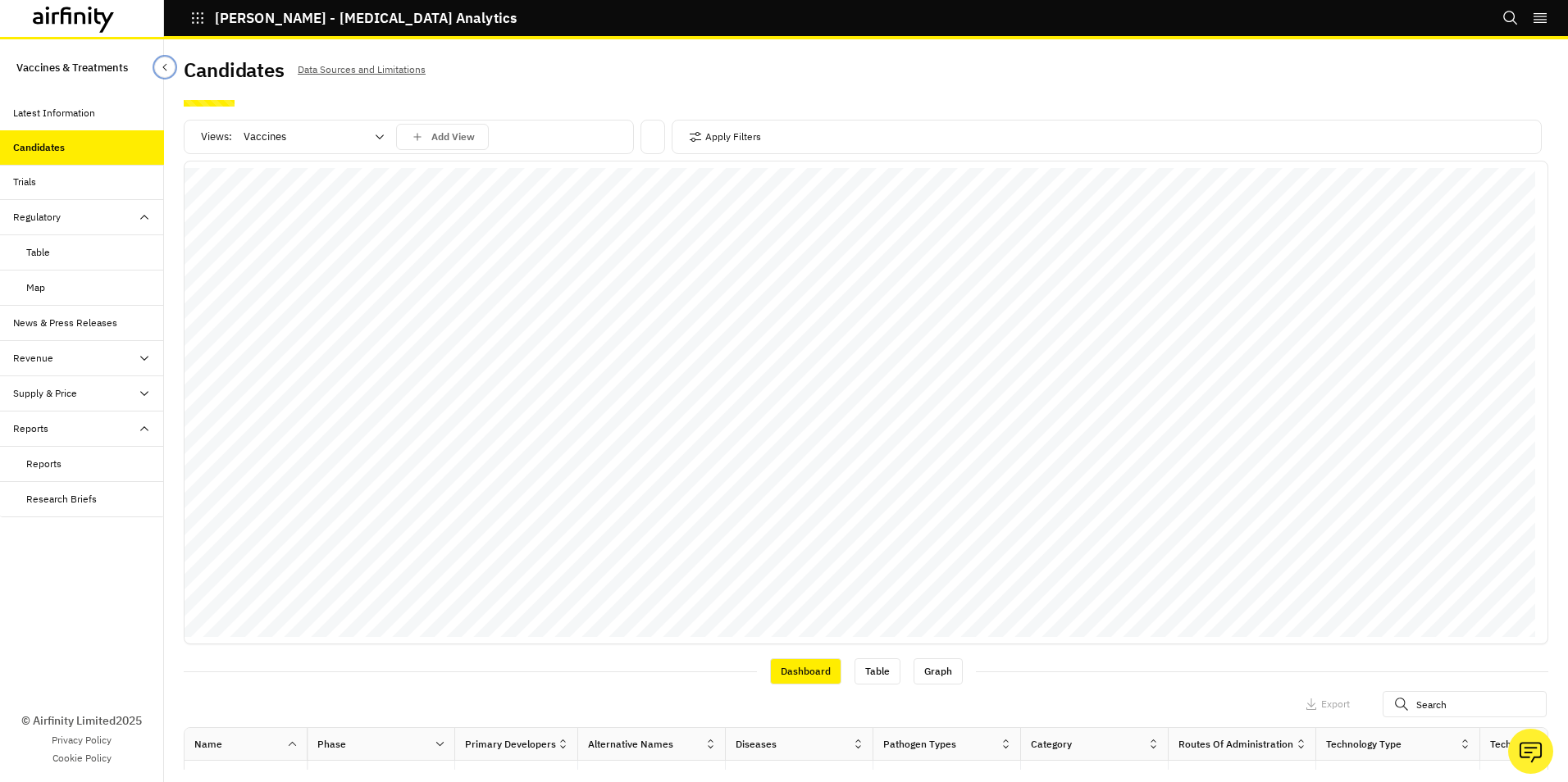
click at [167, 70] on icon "Close Sidebar" at bounding box center [165, 67] width 12 height 12
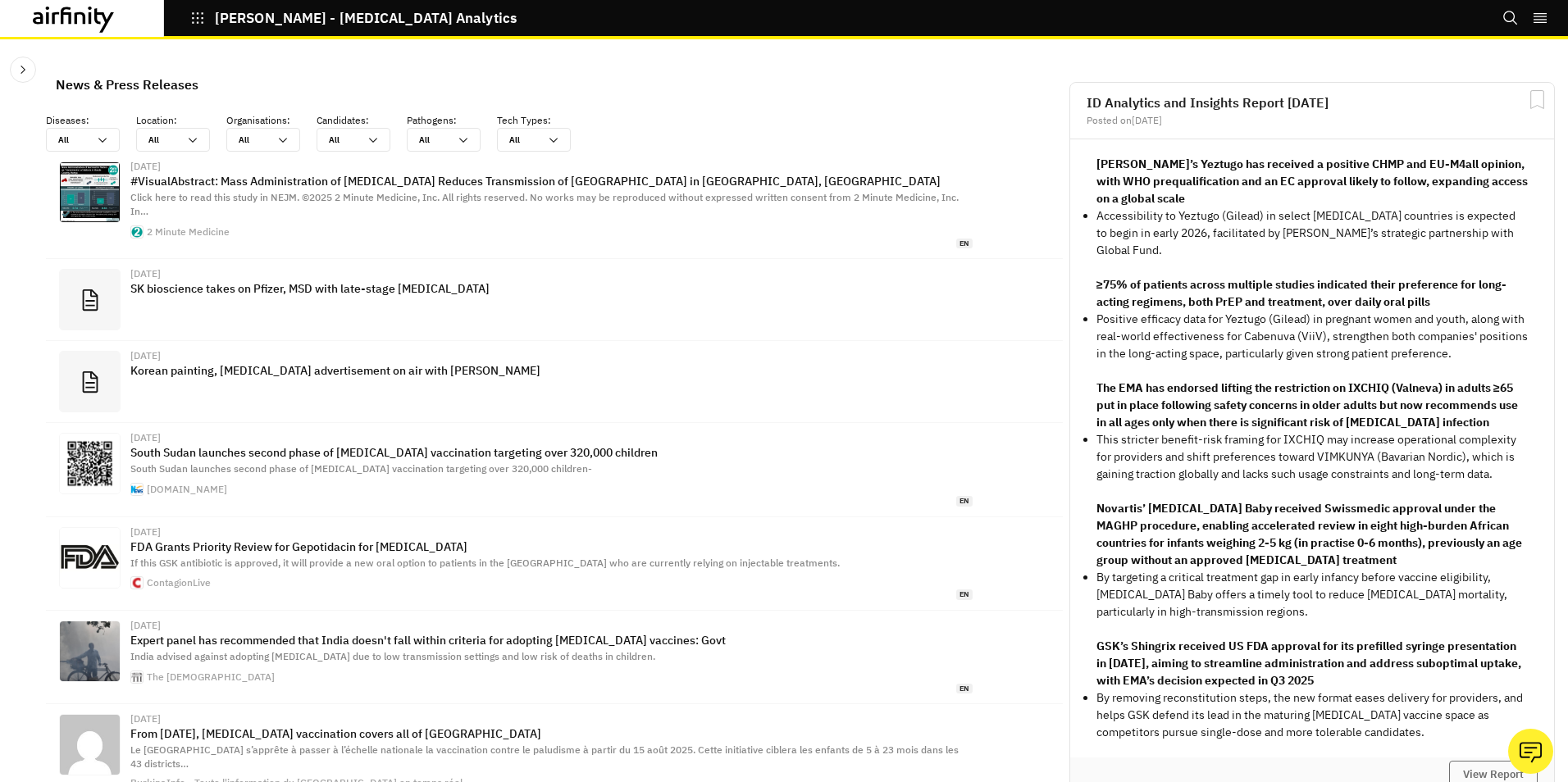
scroll to position [1056, 480]
click at [79, 27] on icon at bounding box center [74, 19] width 82 height 27
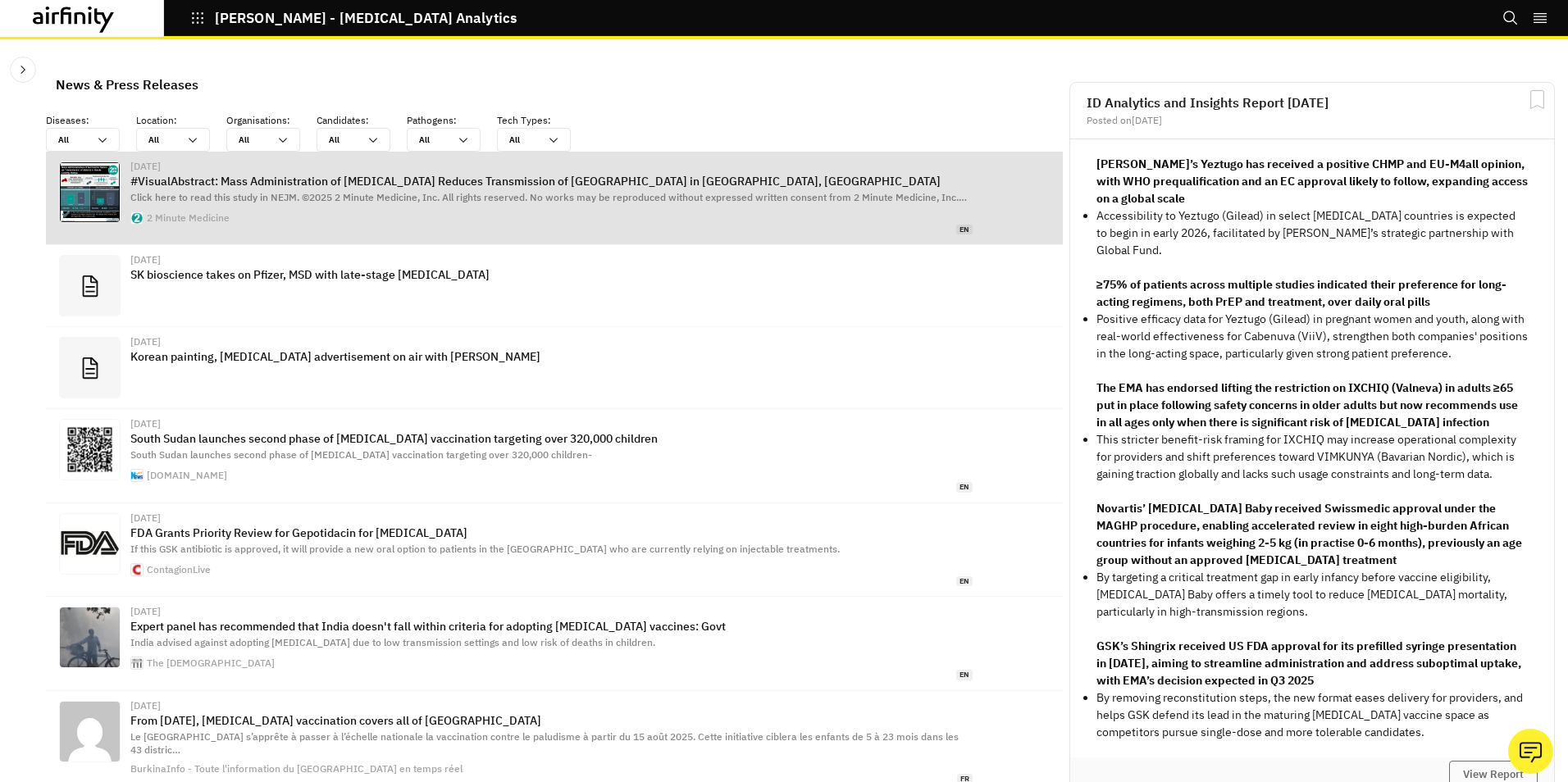
scroll to position [1056, 480]
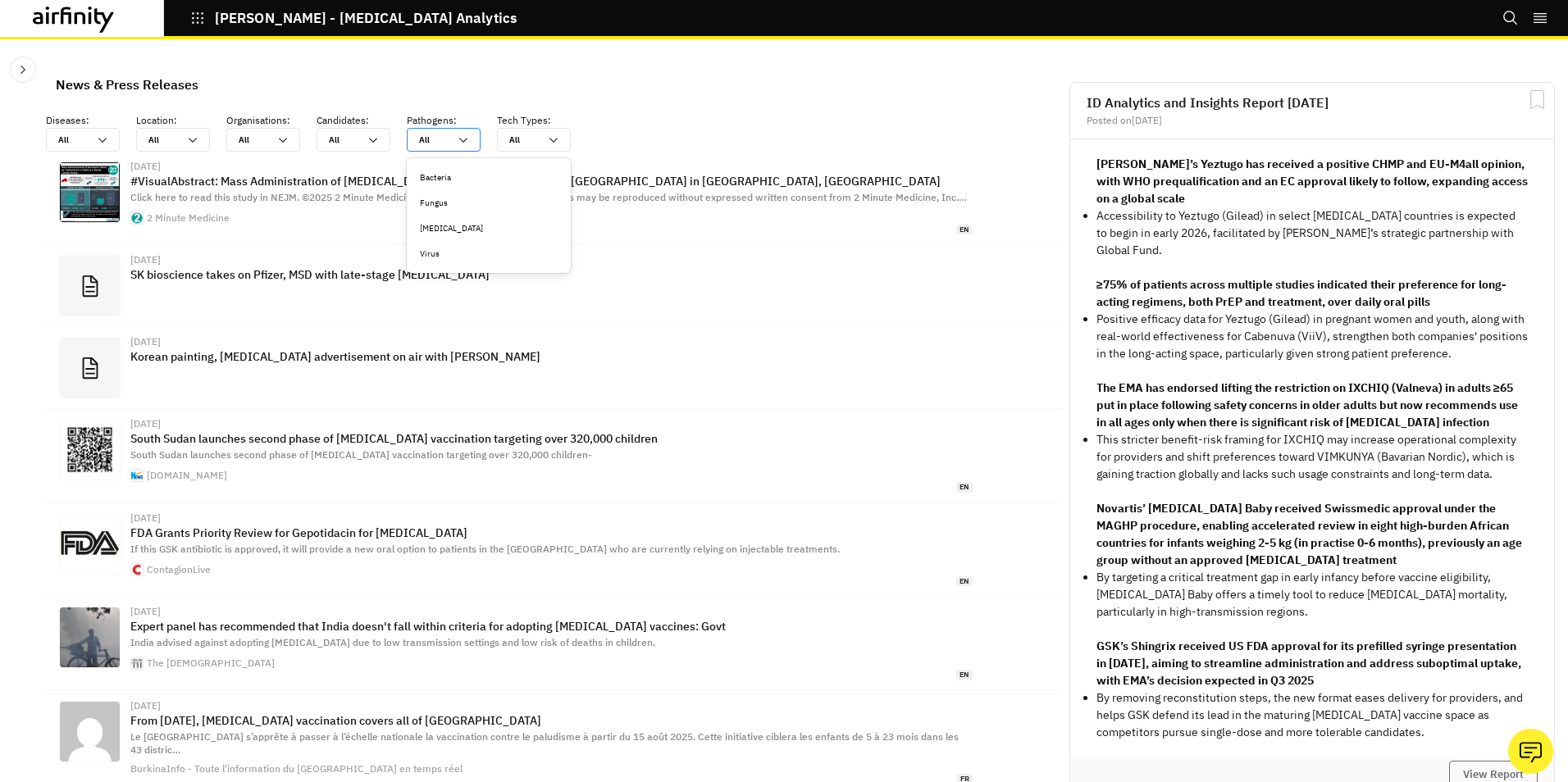
click at [468, 138] on icon at bounding box center [463, 140] width 13 height 13
click at [377, 136] on icon at bounding box center [373, 140] width 13 height 13
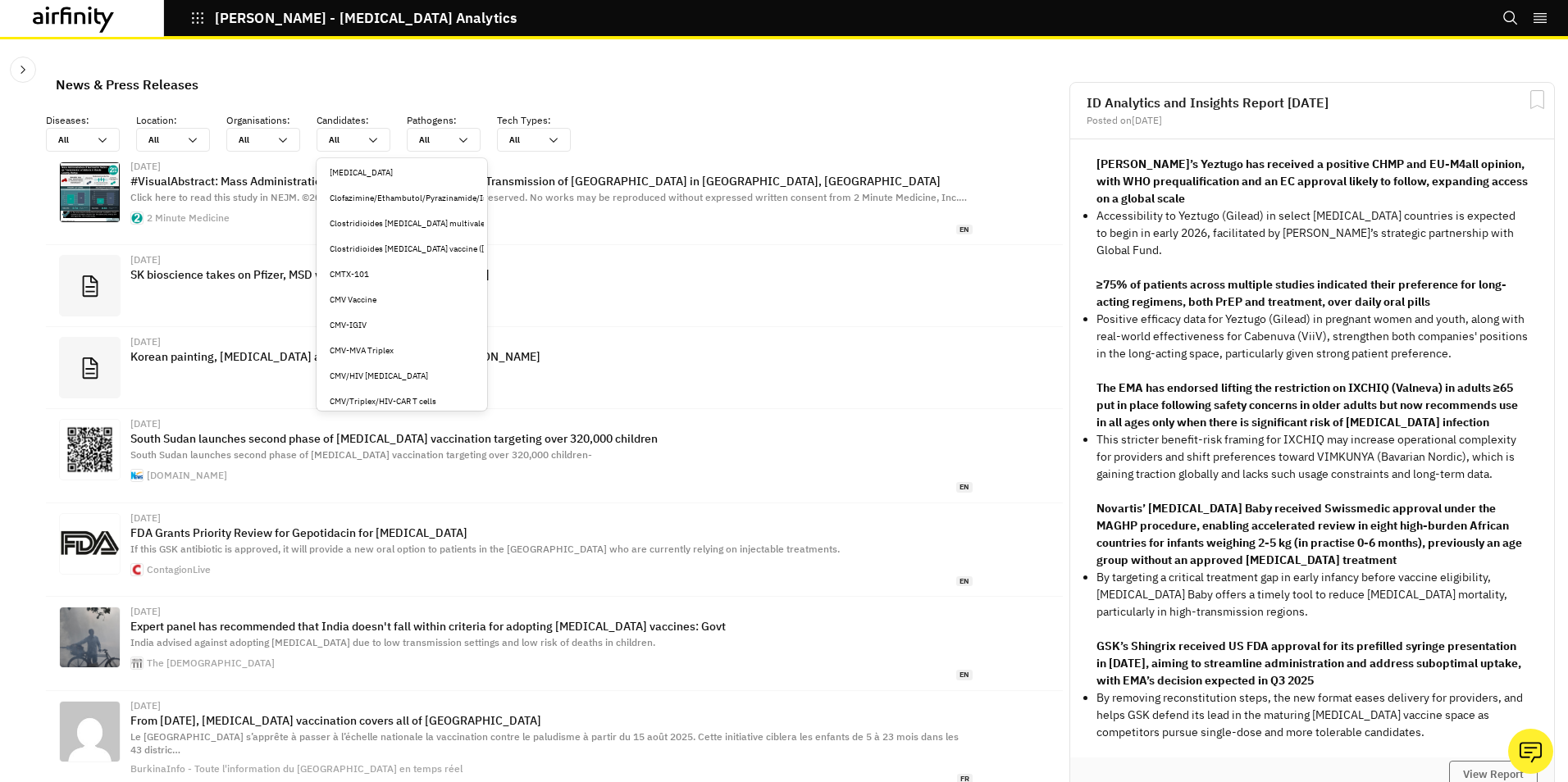
scroll to position [6460, 0]
click at [430, 274] on div "Clostridioides [MEDICAL_DATA] vaccine ([GEOGRAPHIC_DATA][US_STATE]/NIH)" at bounding box center [402, 276] width 145 height 12
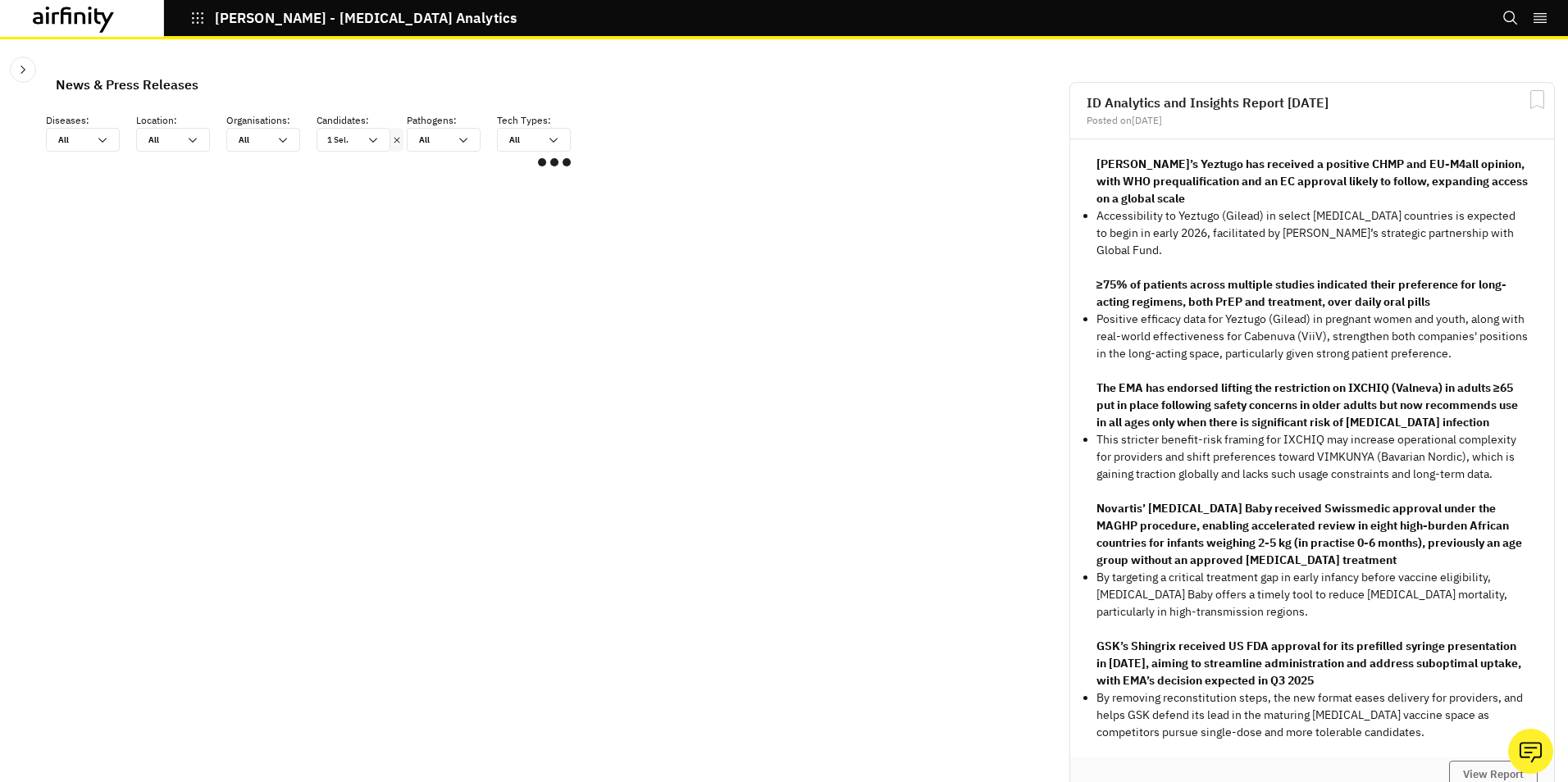
scroll to position [972, 480]
click at [396, 138] on icon at bounding box center [397, 140] width 5 height 5
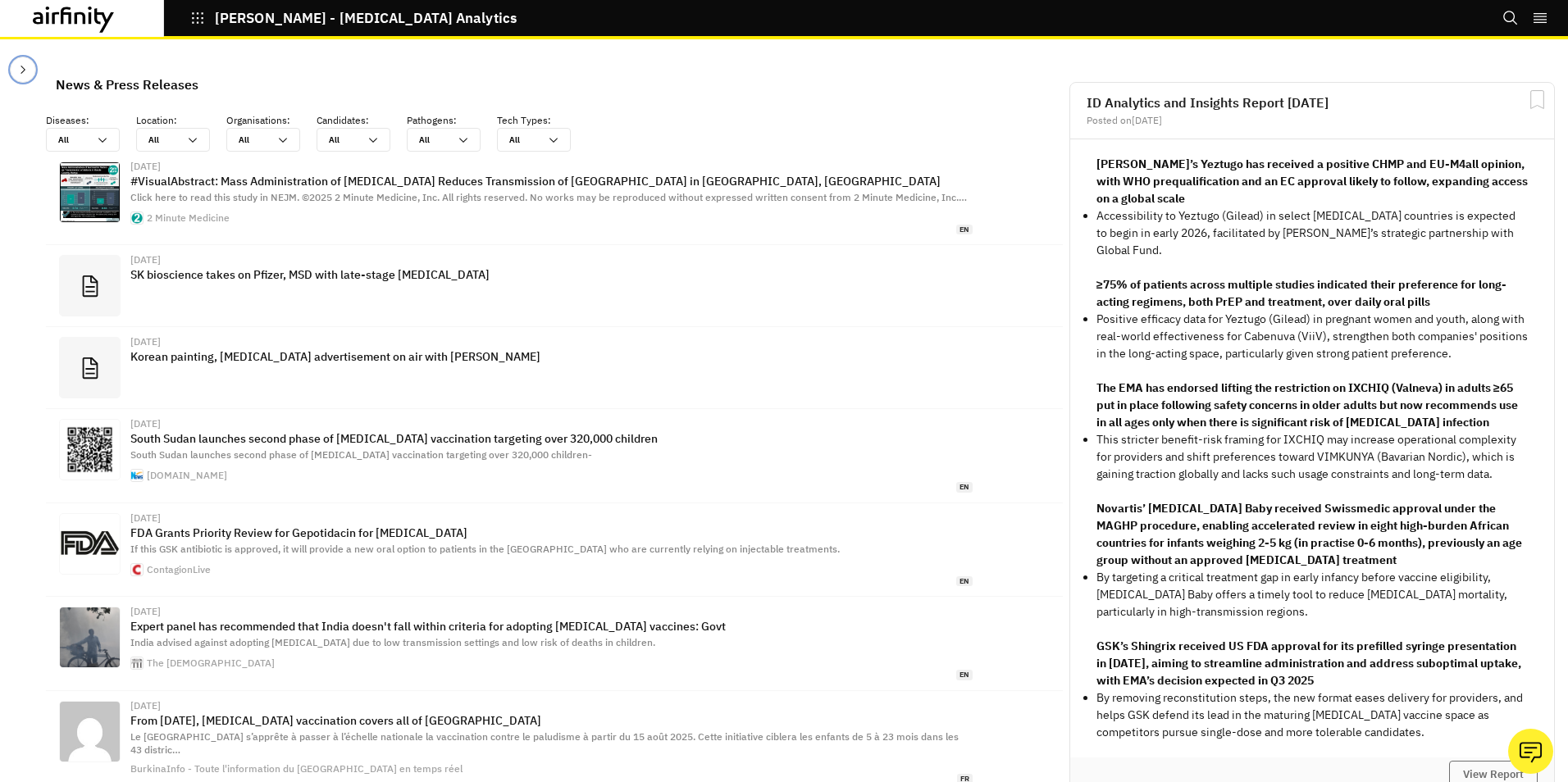
click at [21, 63] on icon "Close Sidebar" at bounding box center [23, 70] width 13 height 13
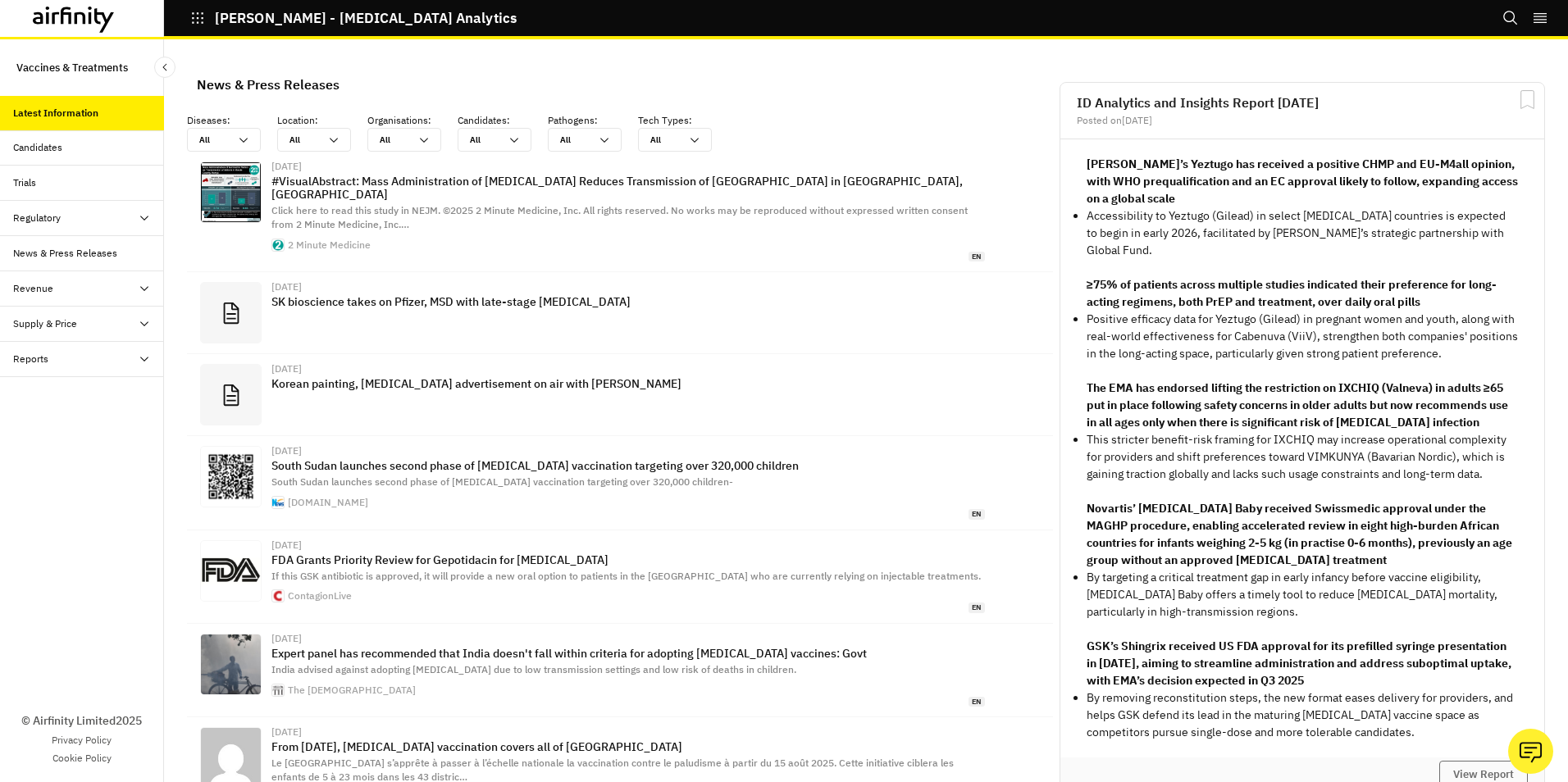
click at [51, 146] on div "Candidates" at bounding box center [38, 147] width 49 height 15
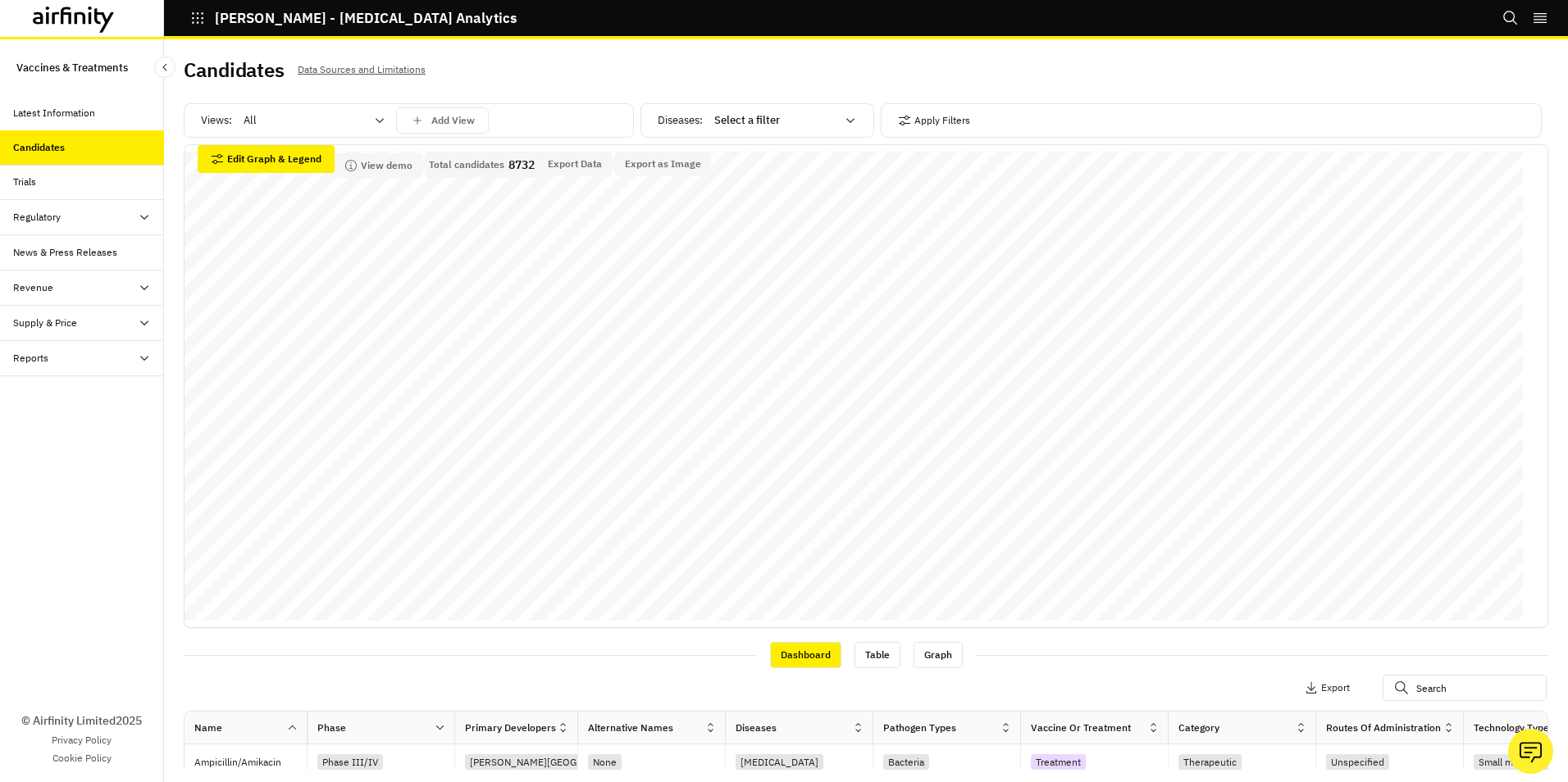
click at [844, 121] on icon at bounding box center [851, 120] width 13 height 13
click at [757, 232] on p "Clostridioides [MEDICAL_DATA]" at bounding box center [786, 237] width 154 height 16
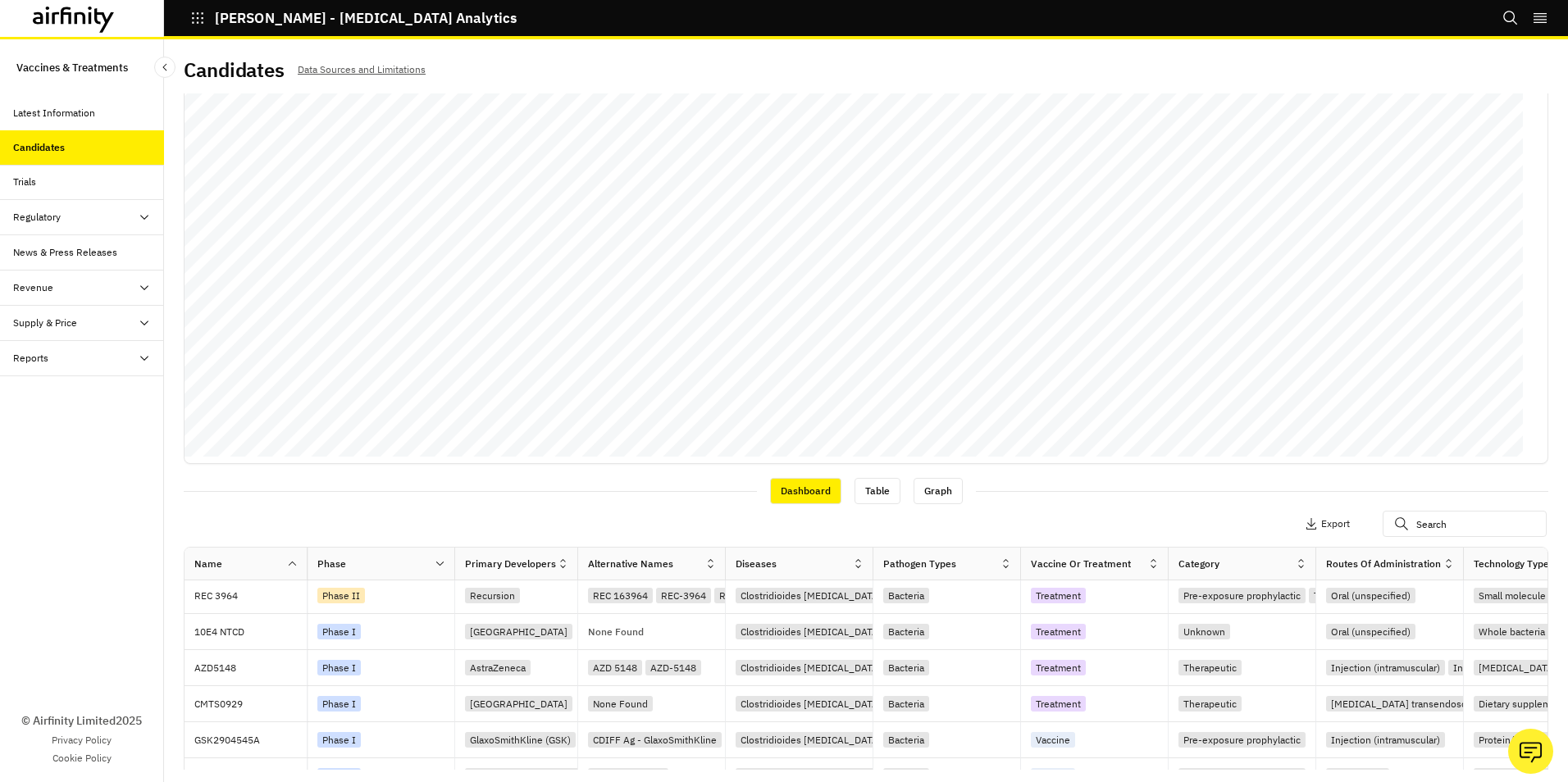
scroll to position [571, 0]
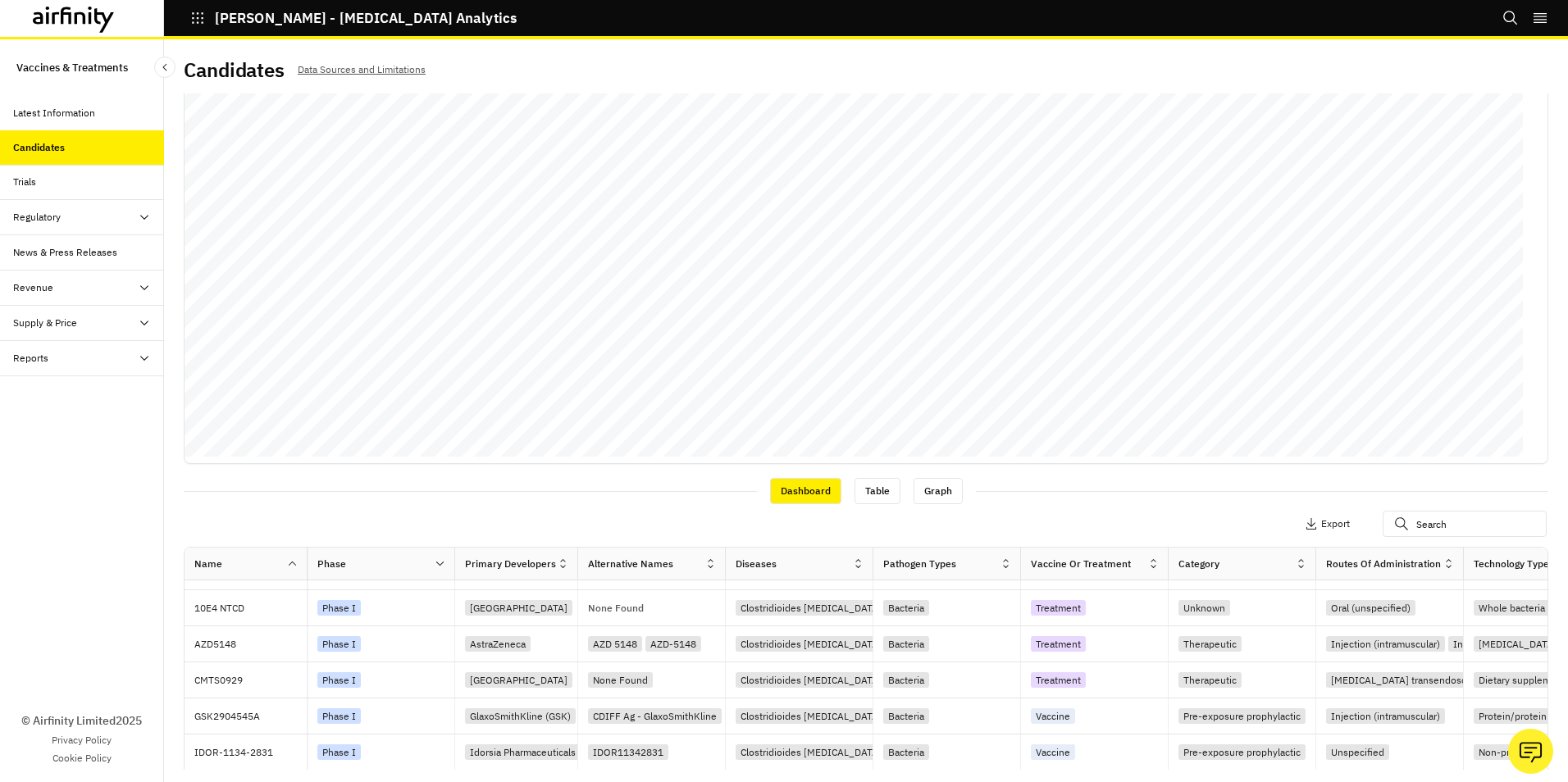
click at [1155, 561] on icon at bounding box center [1153, 563] width 12 height 12
click at [1149, 646] on div "Sort Ascending" at bounding box center [1083, 639] width 169 height 37
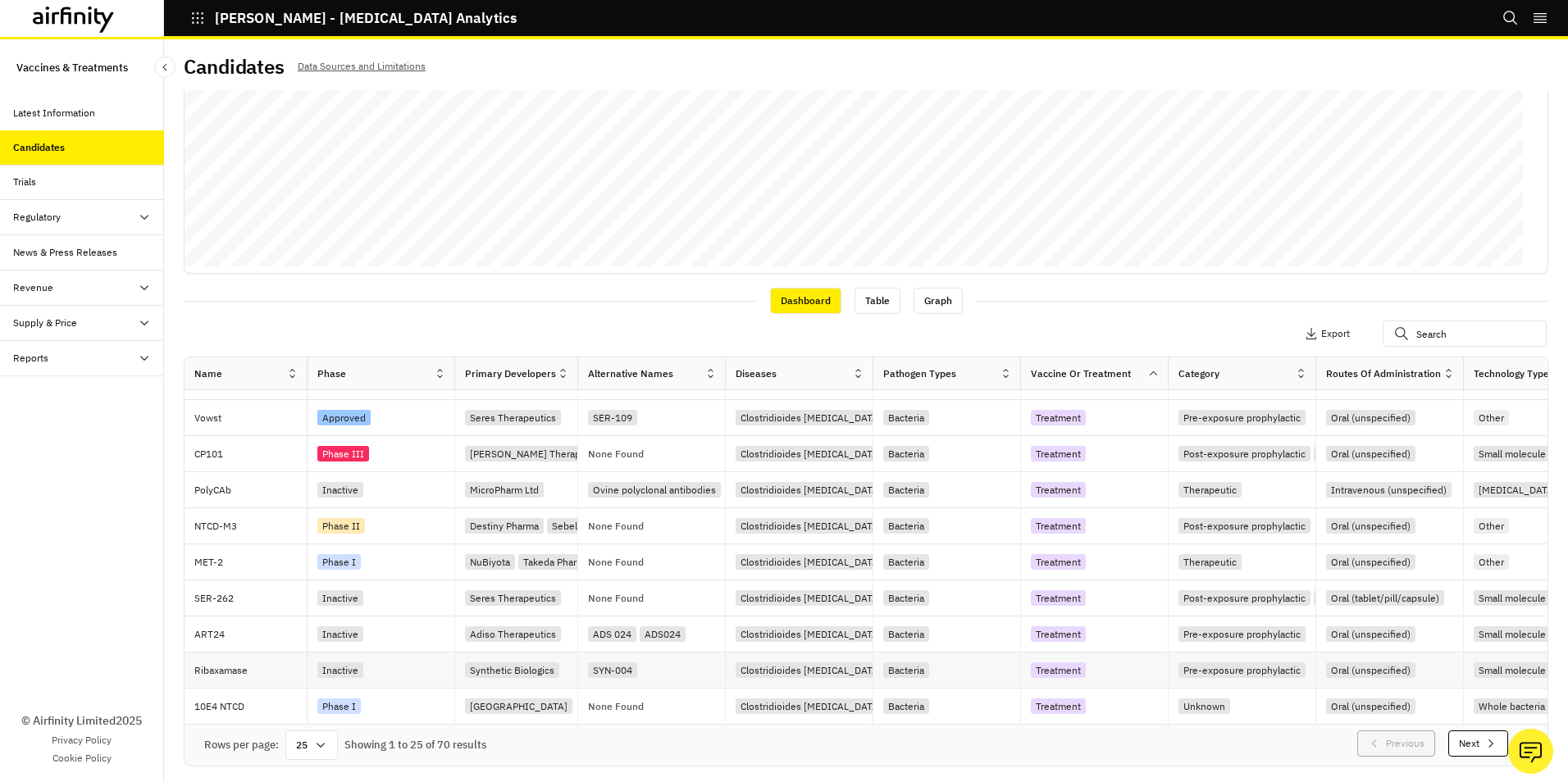
scroll to position [4, 0]
click at [1449, 736] on button "Next" at bounding box center [1478, 743] width 60 height 27
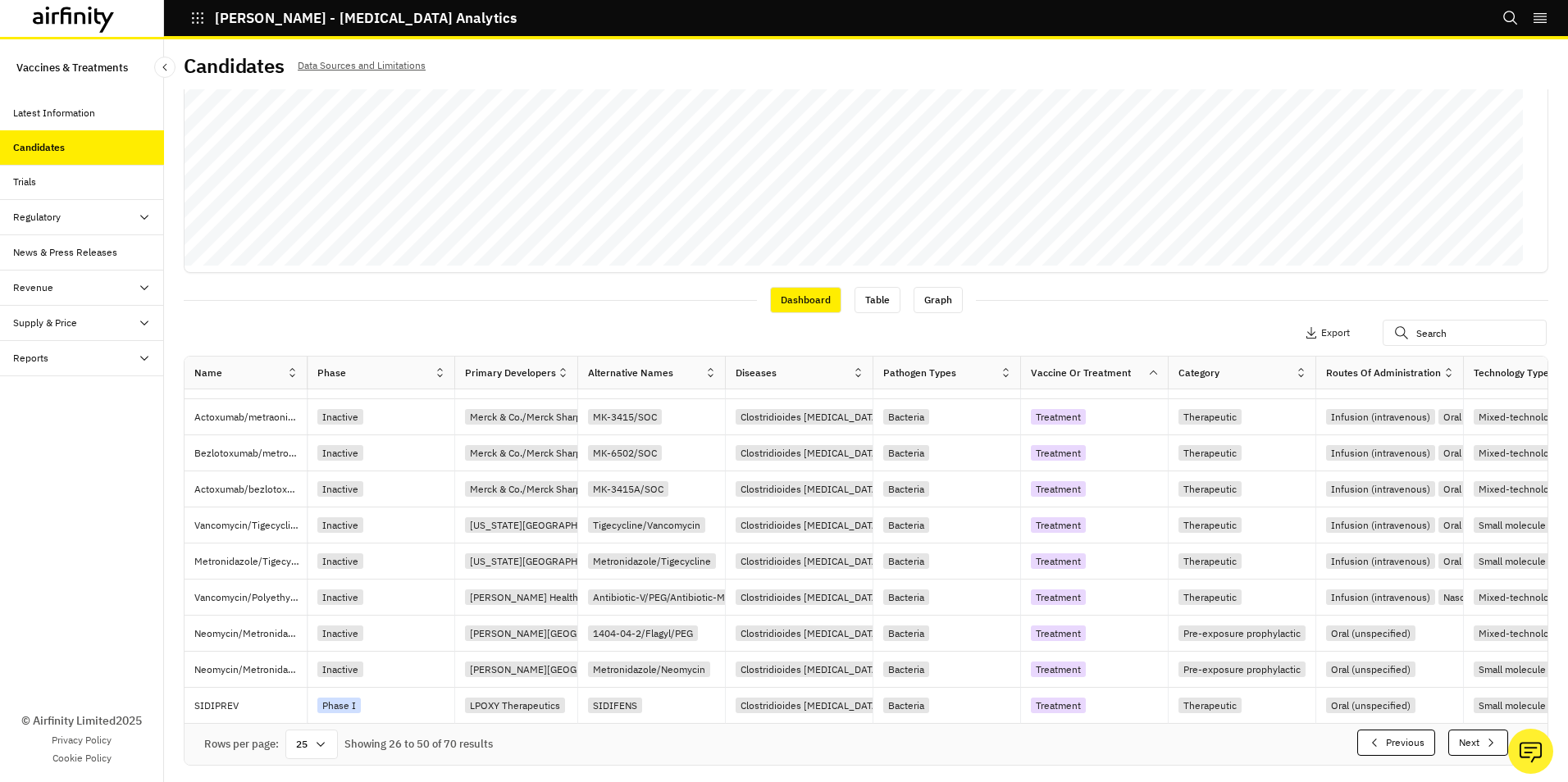
click at [1454, 742] on button "Next" at bounding box center [1478, 743] width 60 height 27
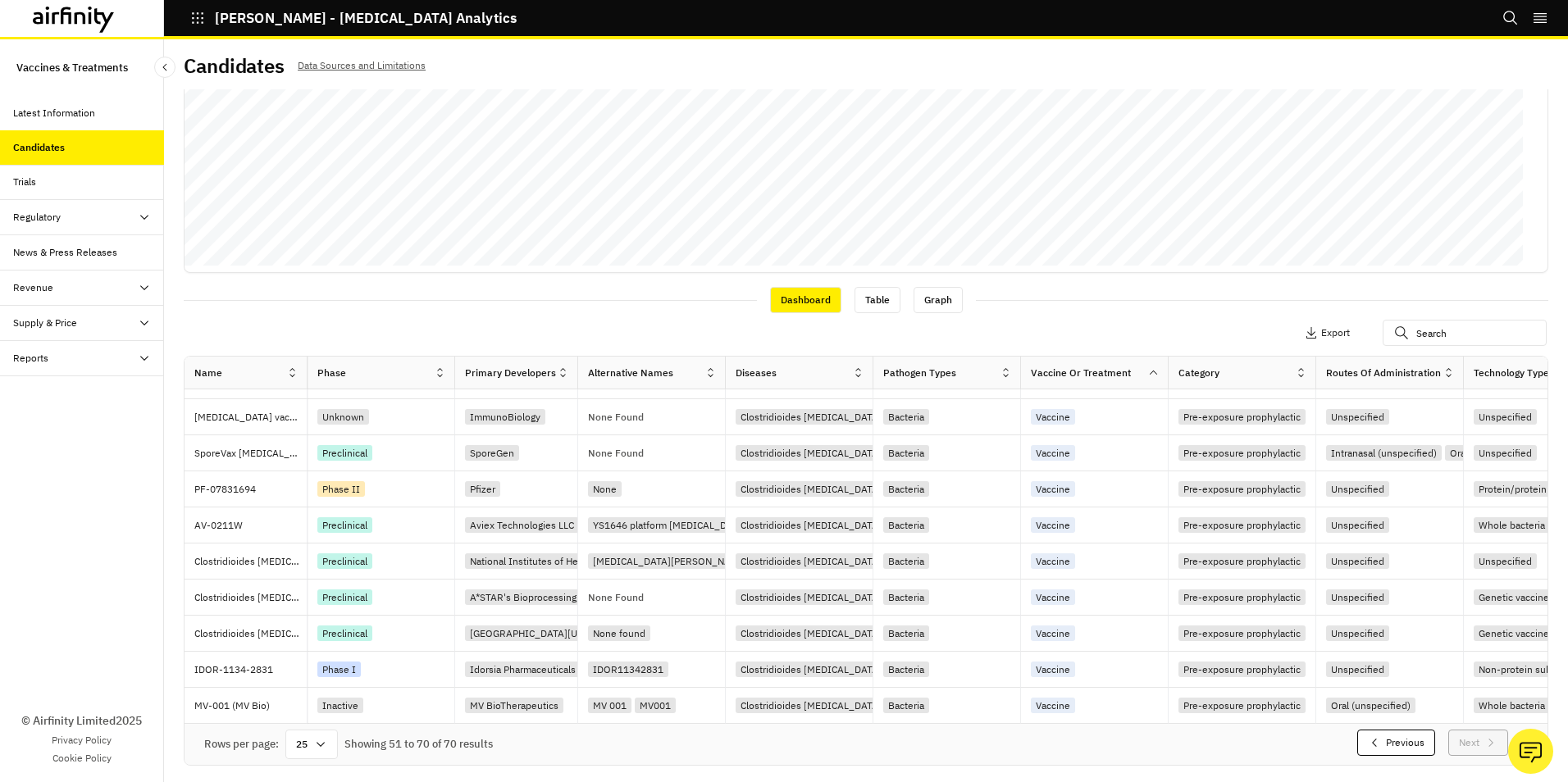
scroll to position [412, 0]
click at [267, 632] on p "Clostridioides [MEDICAL_DATA] multivalent mRNA-LNP vaccine" at bounding box center [250, 634] width 113 height 16
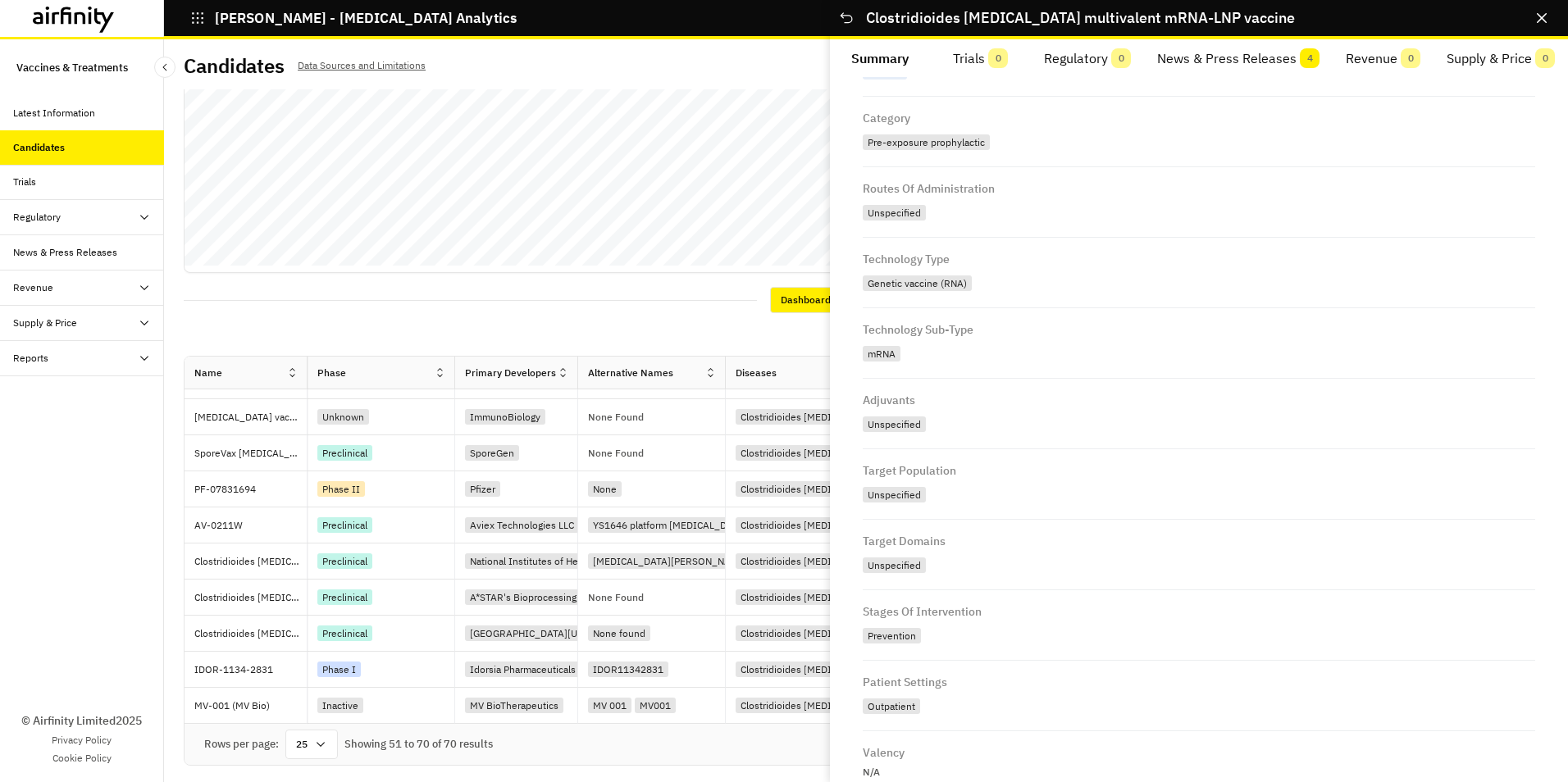
scroll to position [781, 0]
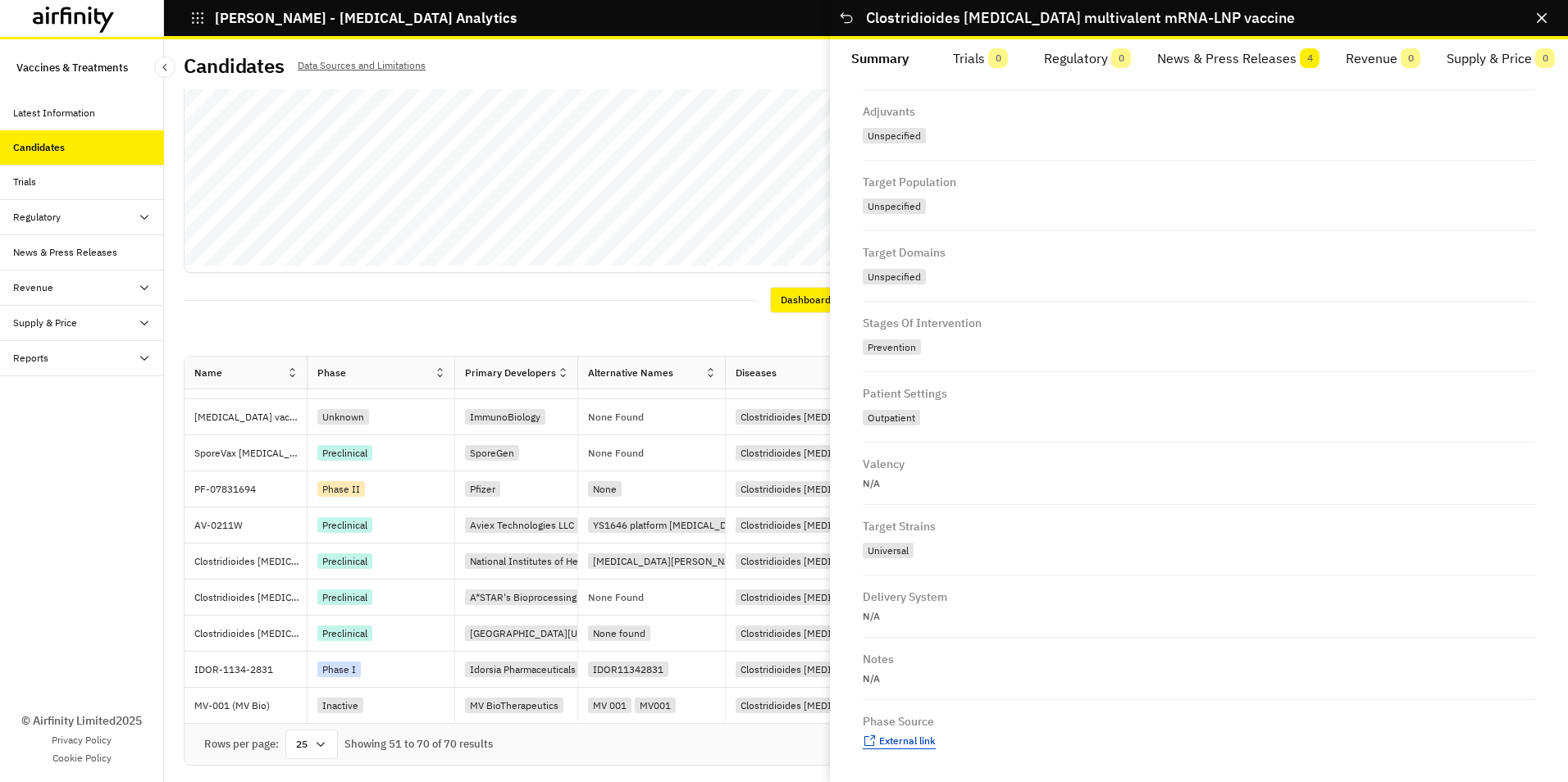
click at [904, 739] on span "External link" at bounding box center [908, 740] width 57 height 12
